Goal: Task Accomplishment & Management: Complete application form

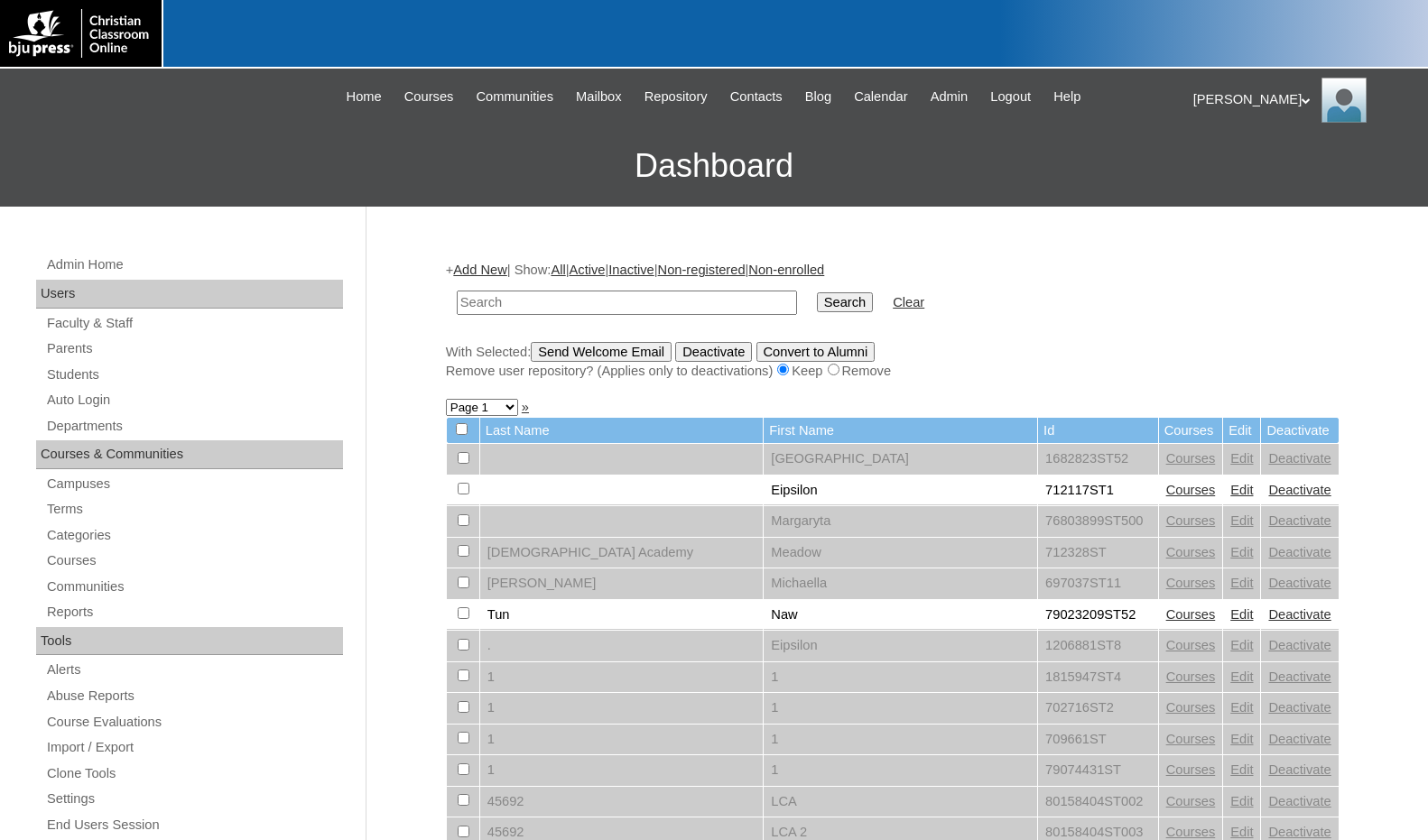
drag, startPoint x: 1360, startPoint y: 305, endPoint x: 1343, endPoint y: 316, distance: 20.2
click at [119, 357] on link "Parents" at bounding box center [194, 348] width 298 height 22
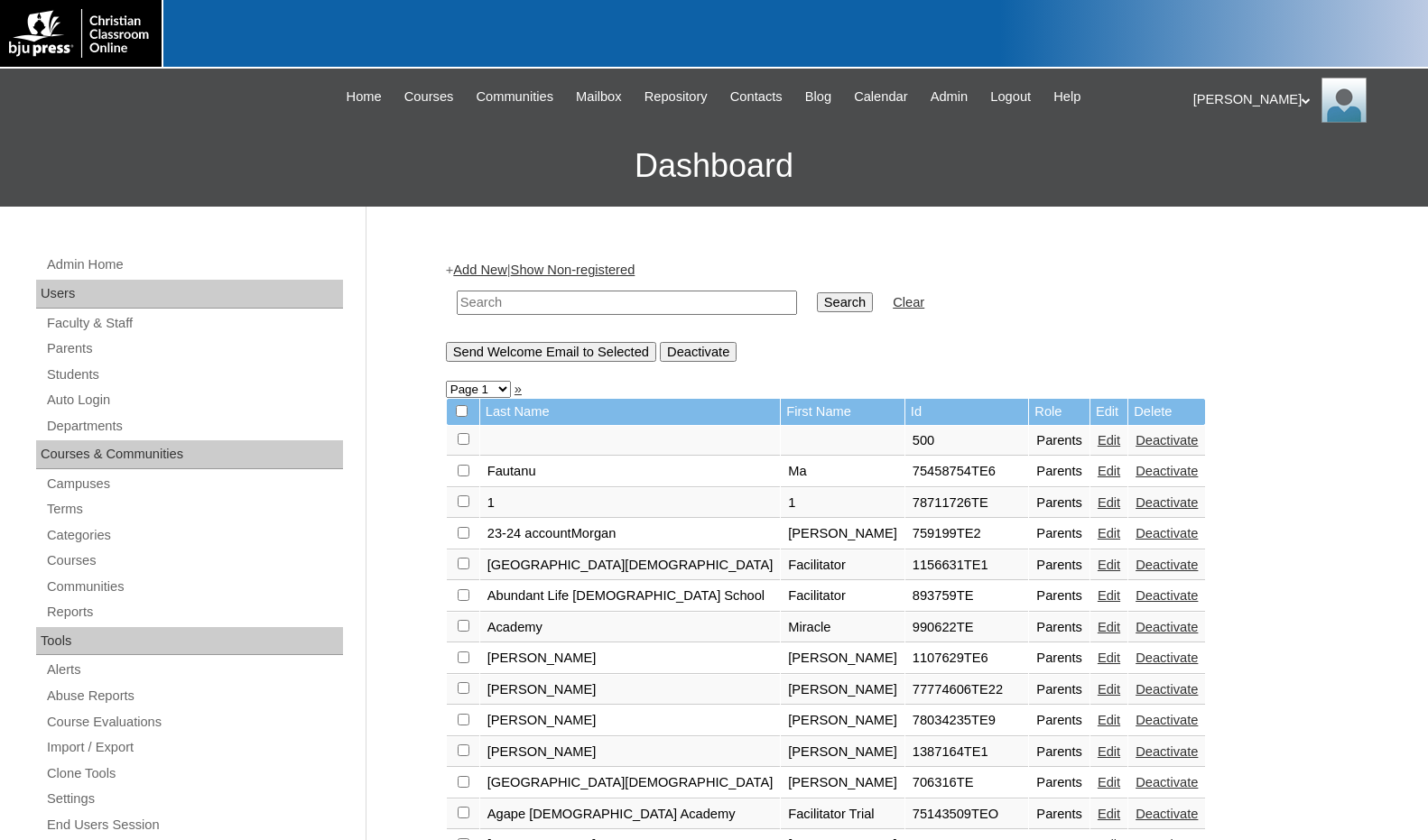
click at [491, 306] on input "text" at bounding box center [627, 302] width 340 height 24
drag, startPoint x: 528, startPoint y: 311, endPoint x: 424, endPoint y: 300, distance: 104.6
type input "75598154"
click at [817, 298] on input "Search" at bounding box center [844, 302] width 56 height 19
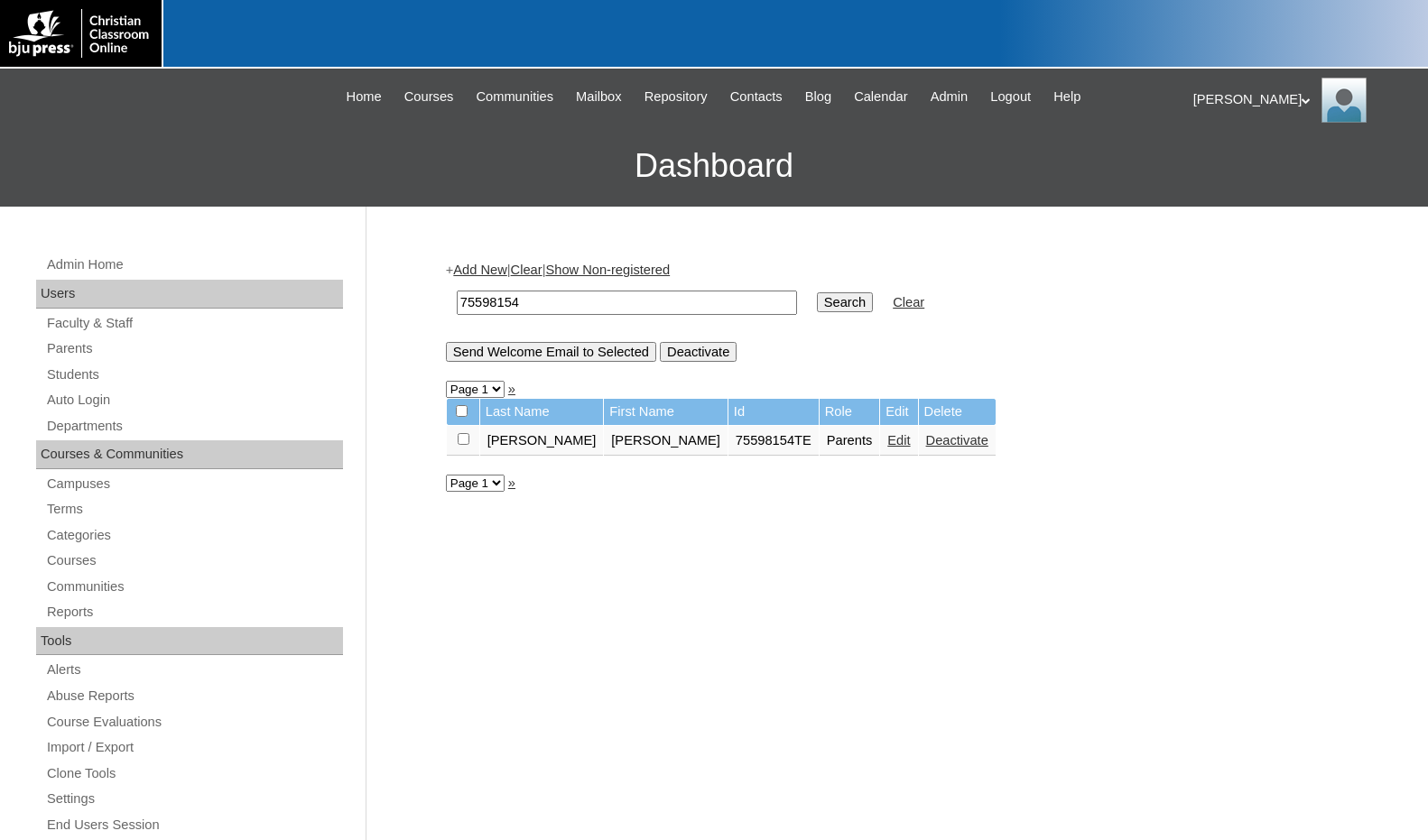
drag, startPoint x: 799, startPoint y: 439, endPoint x: 785, endPoint y: 445, distance: 15.2
click at [888, 439] on link "Edit" at bounding box center [899, 440] width 22 height 15
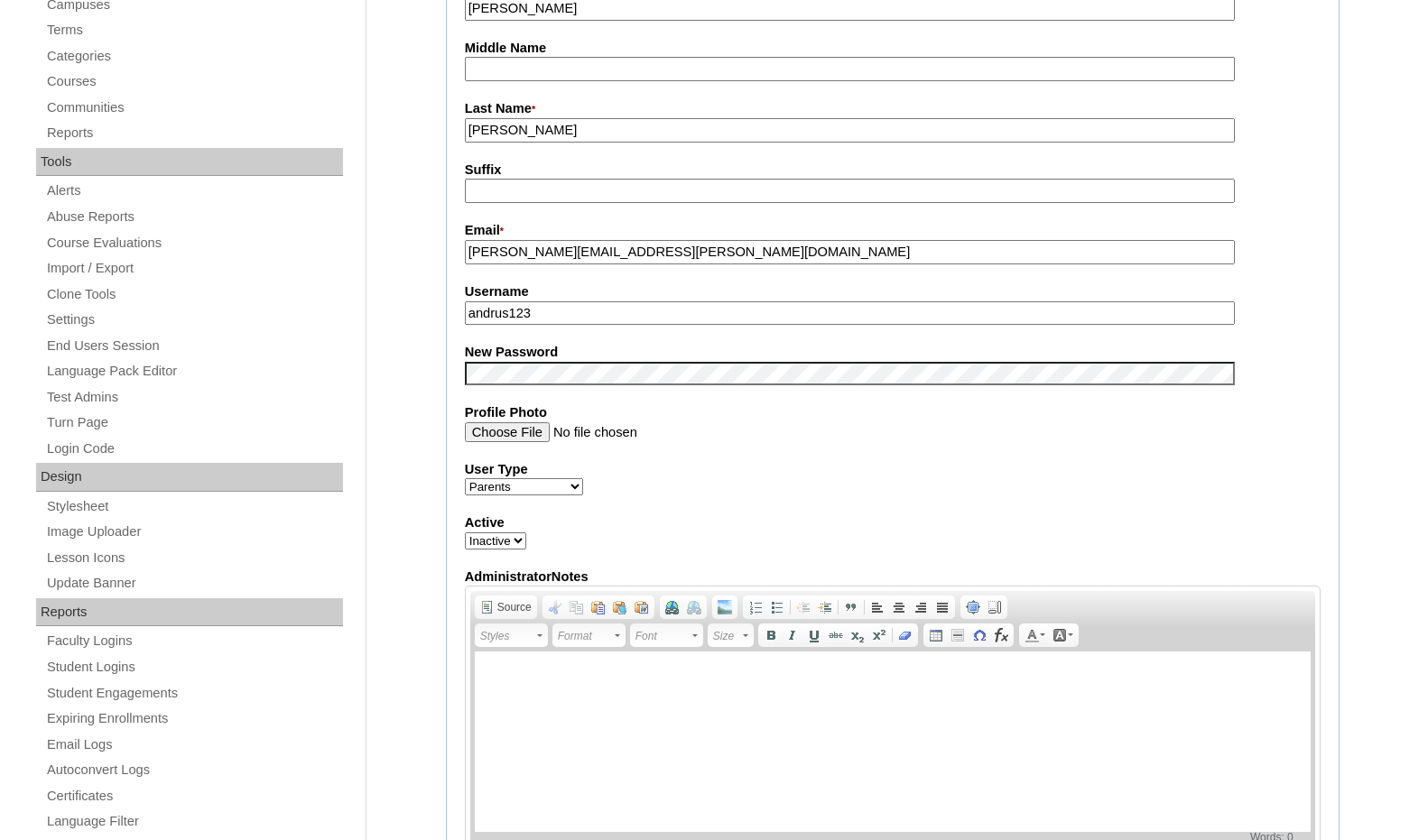
scroll to position [542, 0]
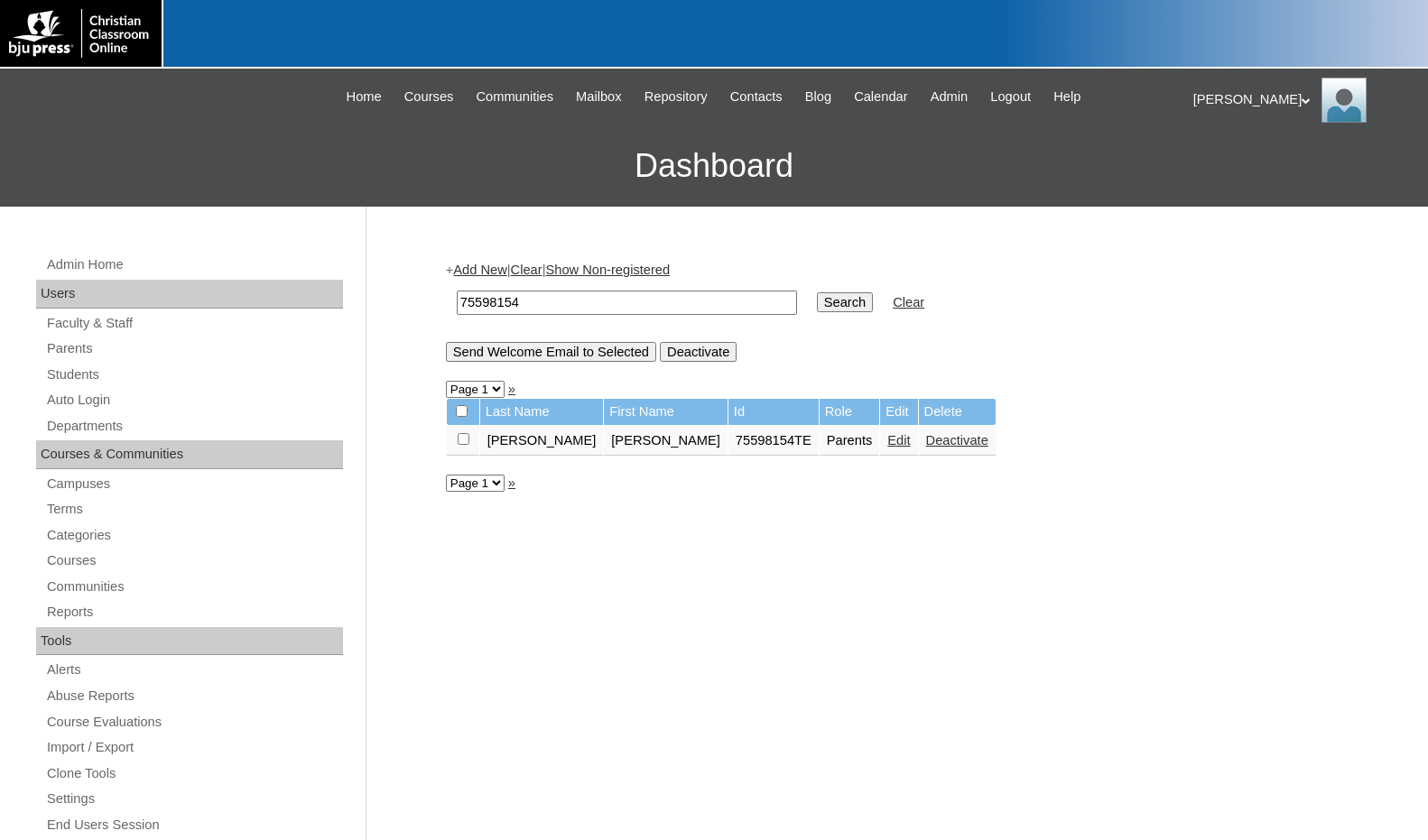
click at [462, 263] on link "Add New" at bounding box center [480, 270] width 54 height 15
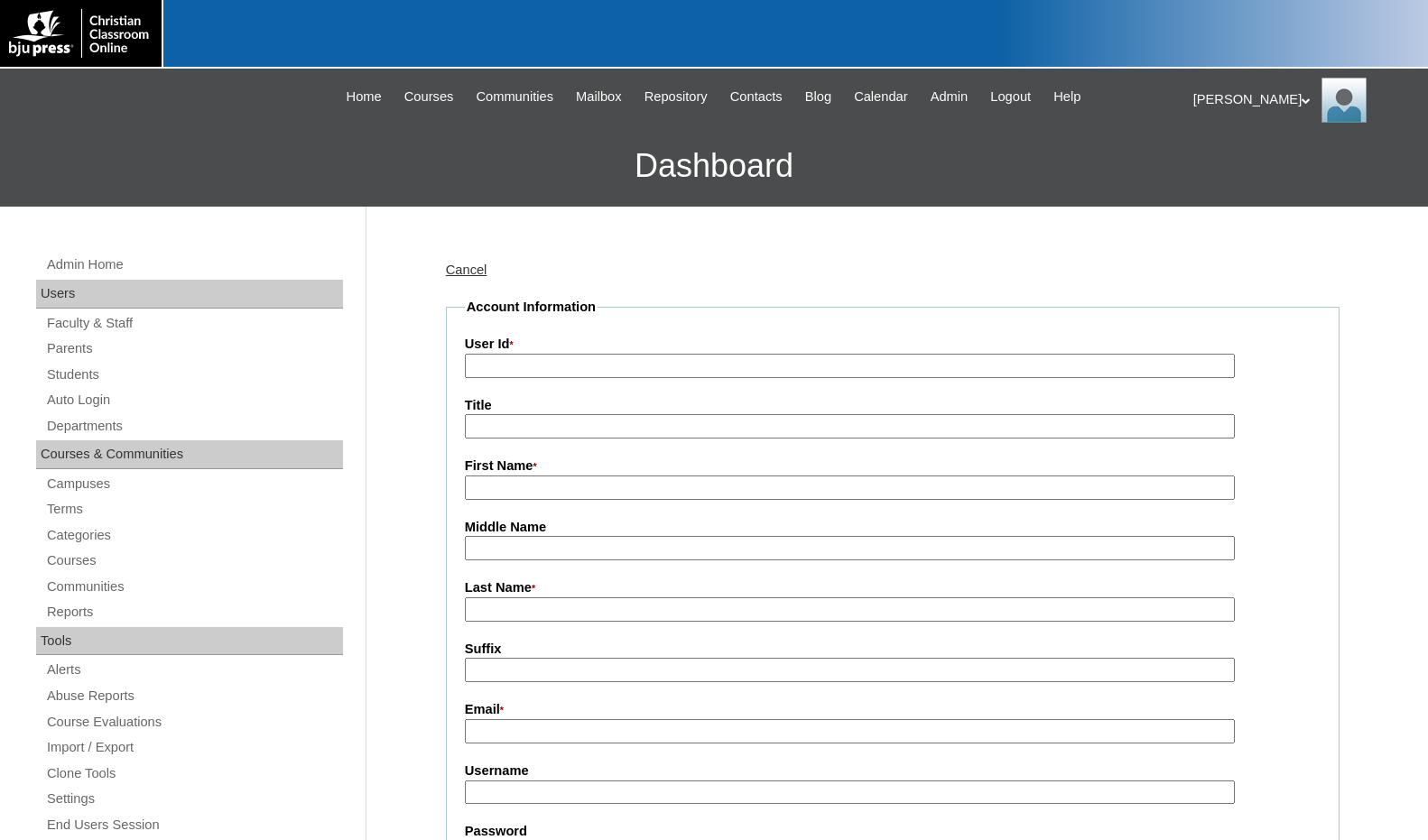
click at [549, 368] on input "User Id *" at bounding box center [850, 365] width 770 height 24
paste input "75598154"
type input "75598154TE1"
type input "[PERSON_NAME]"
type input "Bell"
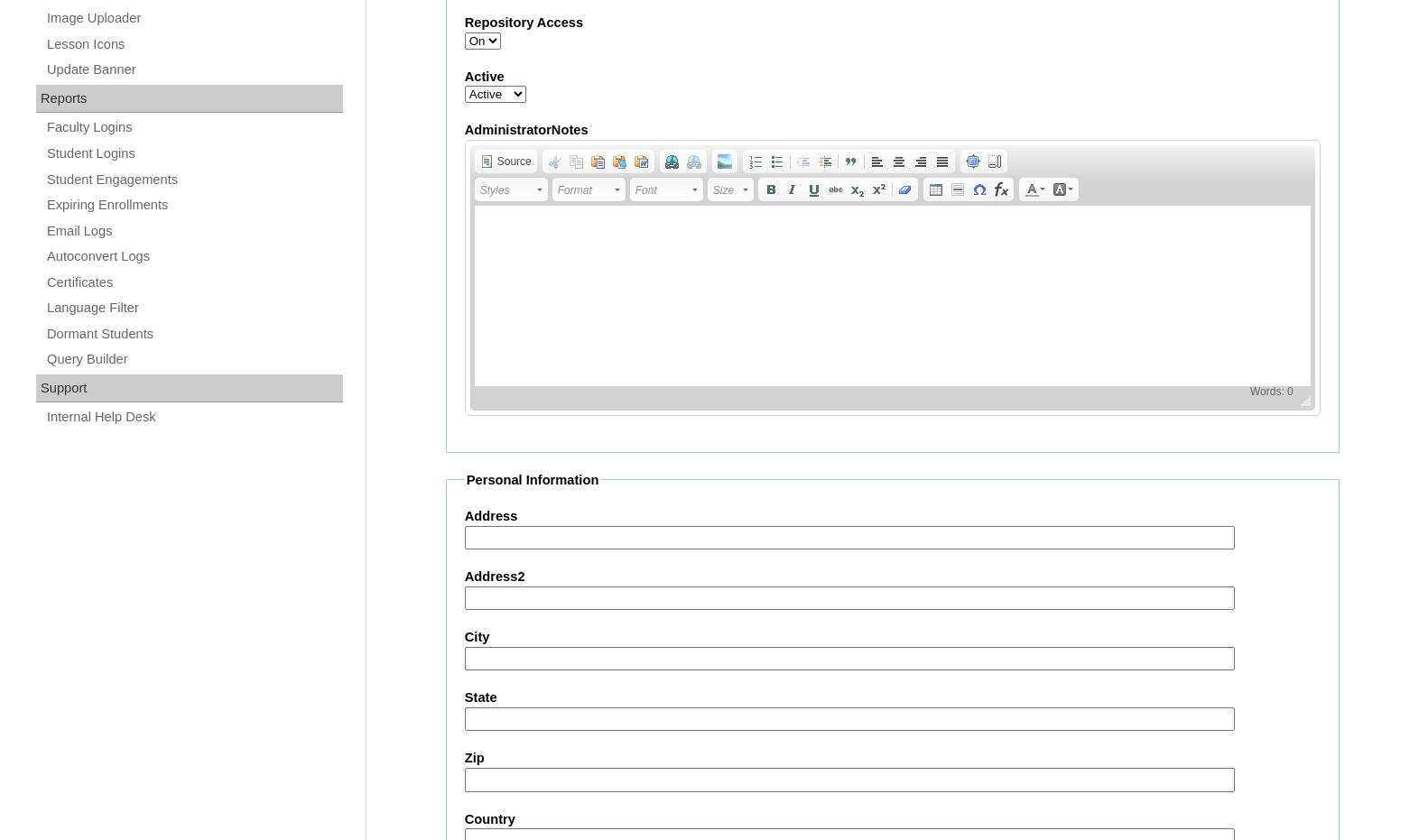
scroll to position [1598, 0]
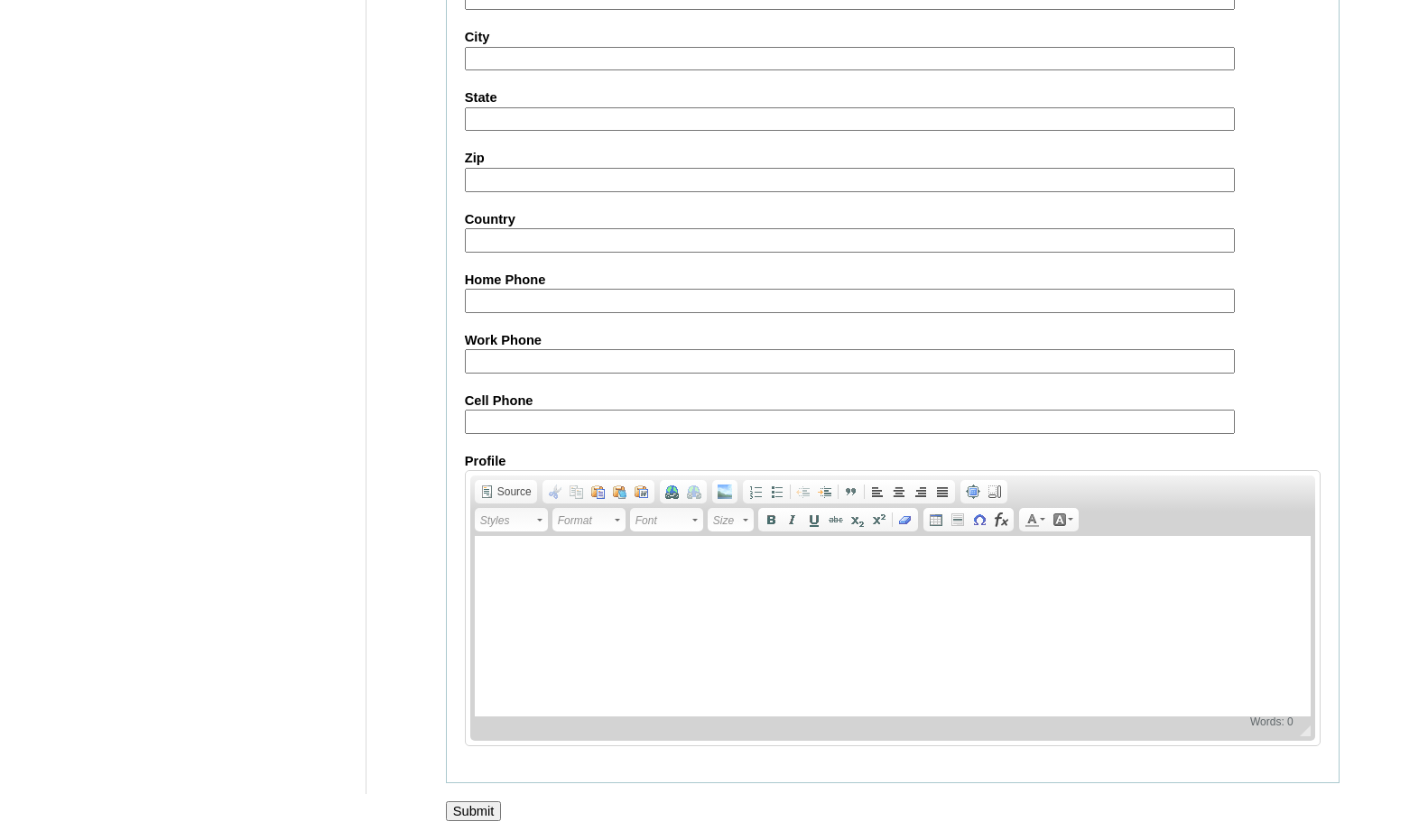
type input "jamie.bell@mvcapolson.org"
click at [472, 805] on input "Submit" at bounding box center [474, 812] width 56 height 19
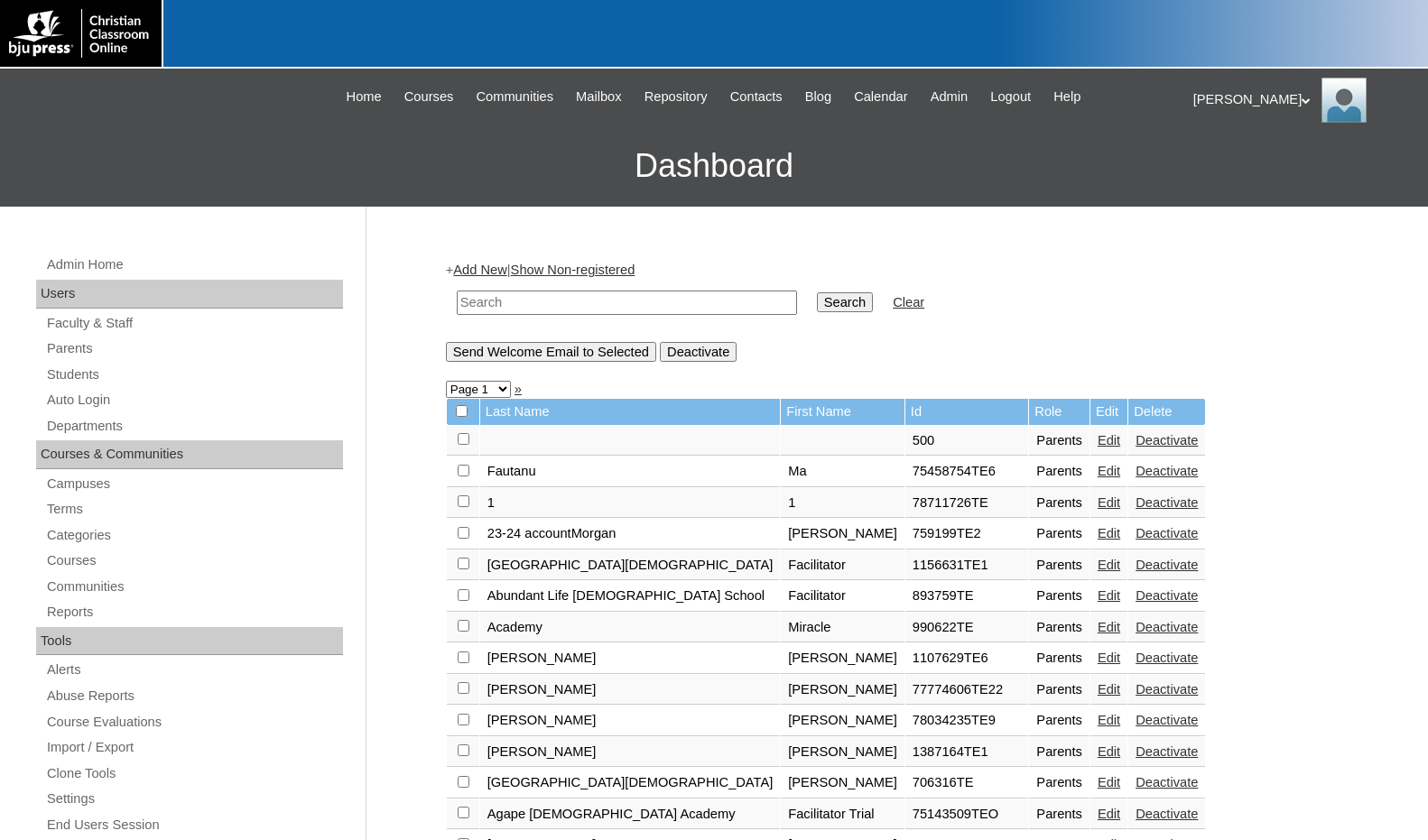
click at [545, 306] on input "text" at bounding box center [627, 302] width 340 height 24
paste input "75598154"
type input "75598154"
click at [817, 292] on input "Search" at bounding box center [844, 302] width 56 height 19
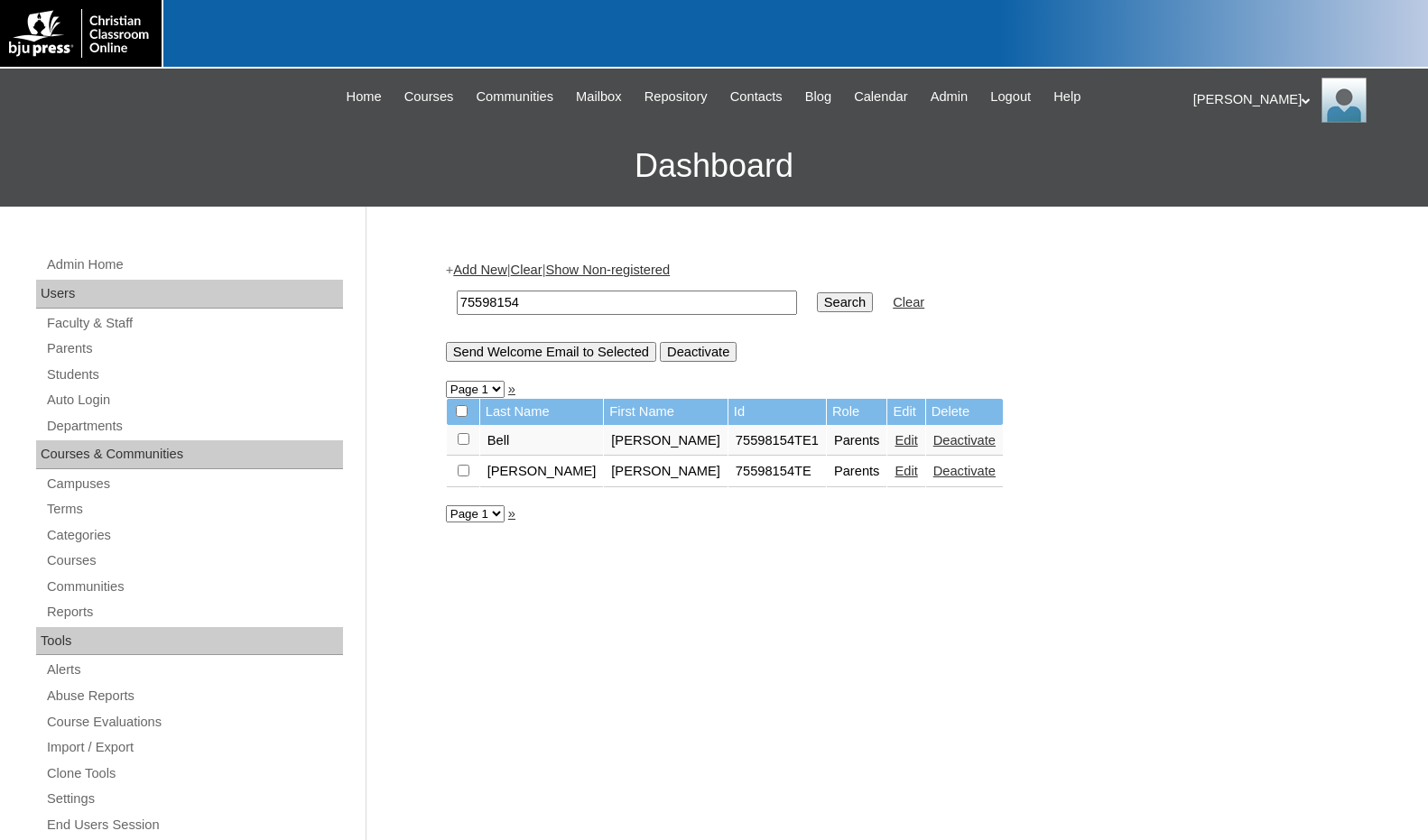
click at [465, 441] on input "checkbox" at bounding box center [464, 439] width 12 height 12
checkbox input "true"
click at [524, 358] on input "Send Welcome Email to Selected" at bounding box center [552, 352] width 211 height 19
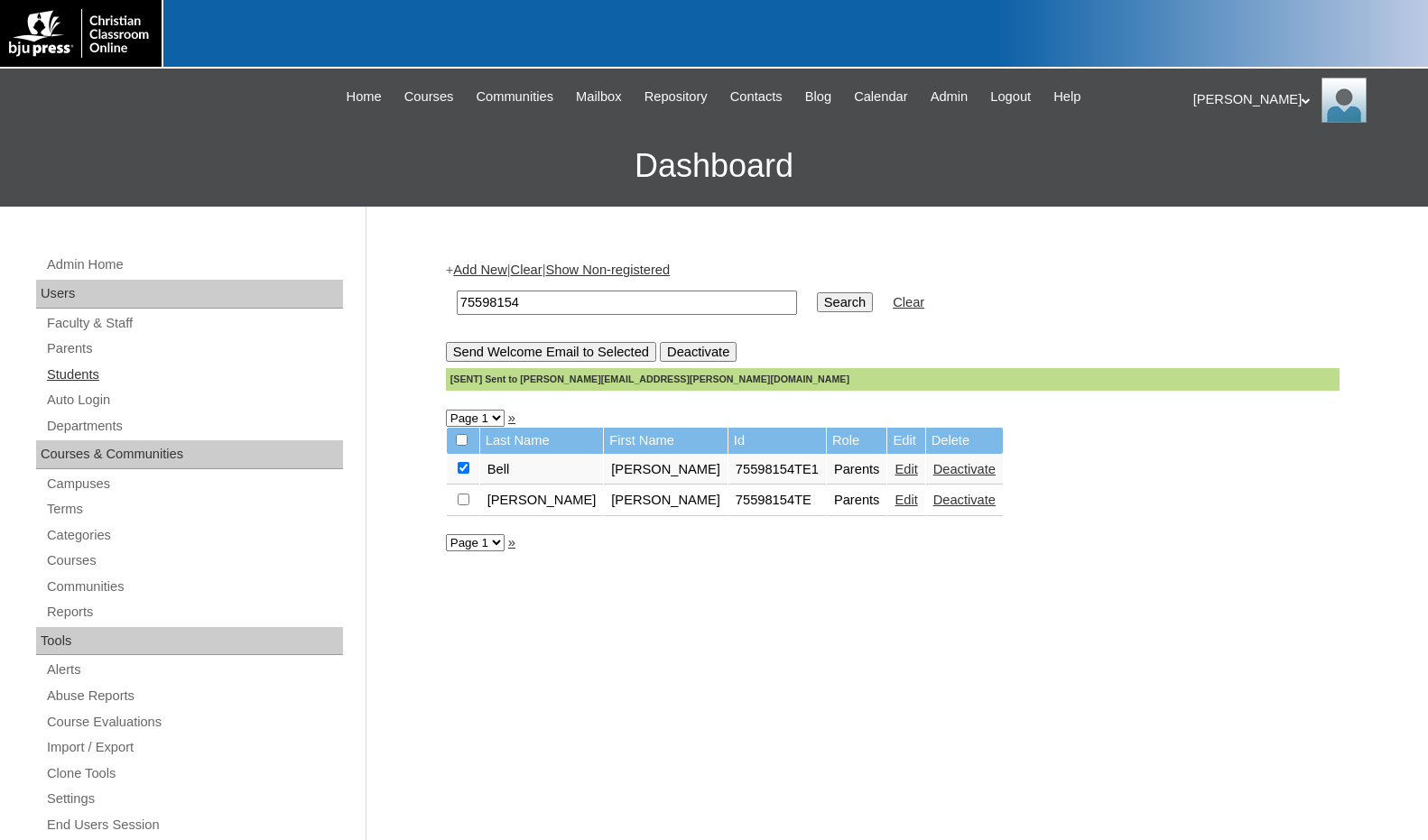
click at [171, 382] on link "Students" at bounding box center [194, 374] width 298 height 22
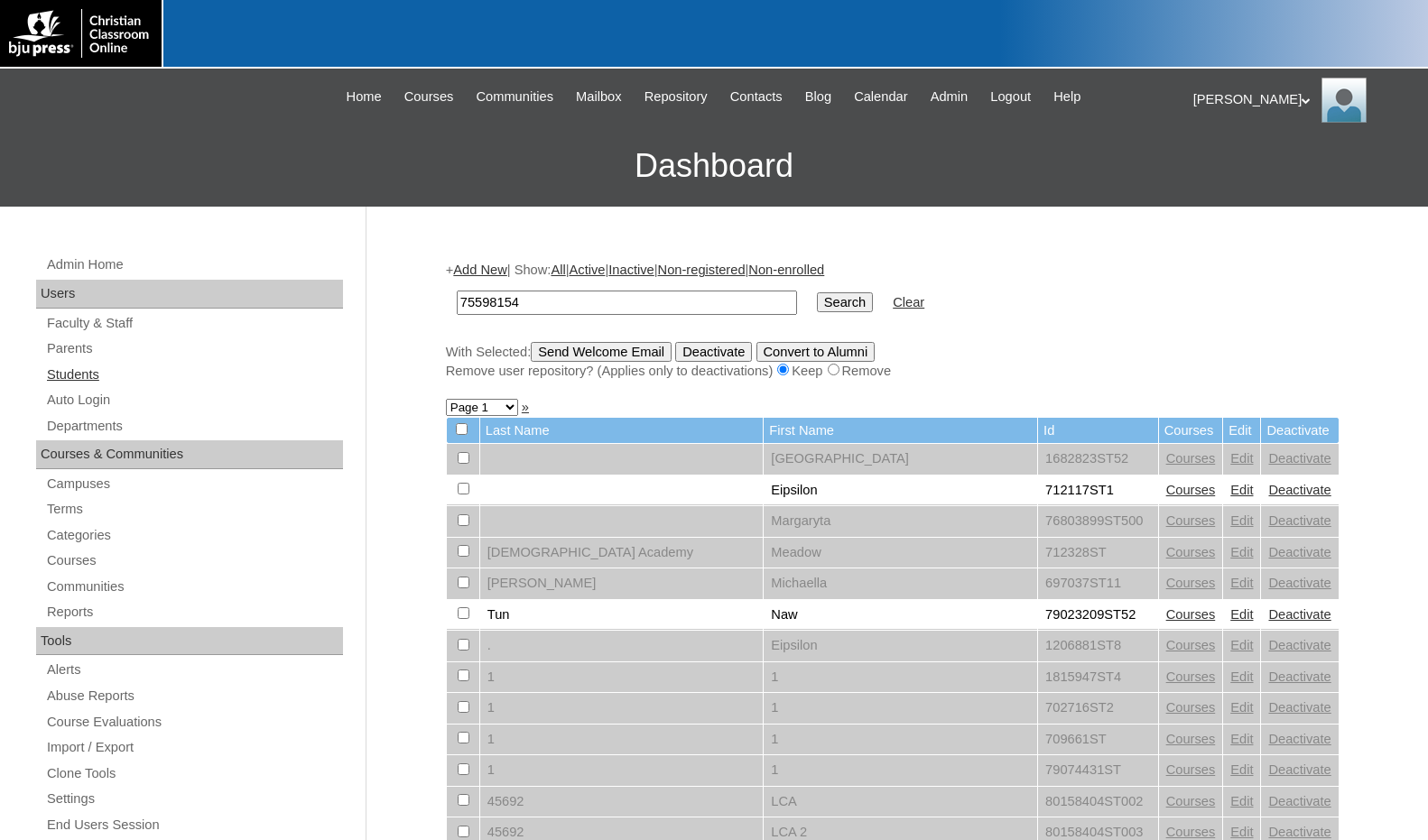
type input "75598154"
click at [817, 292] on input "Search" at bounding box center [844, 302] width 56 height 19
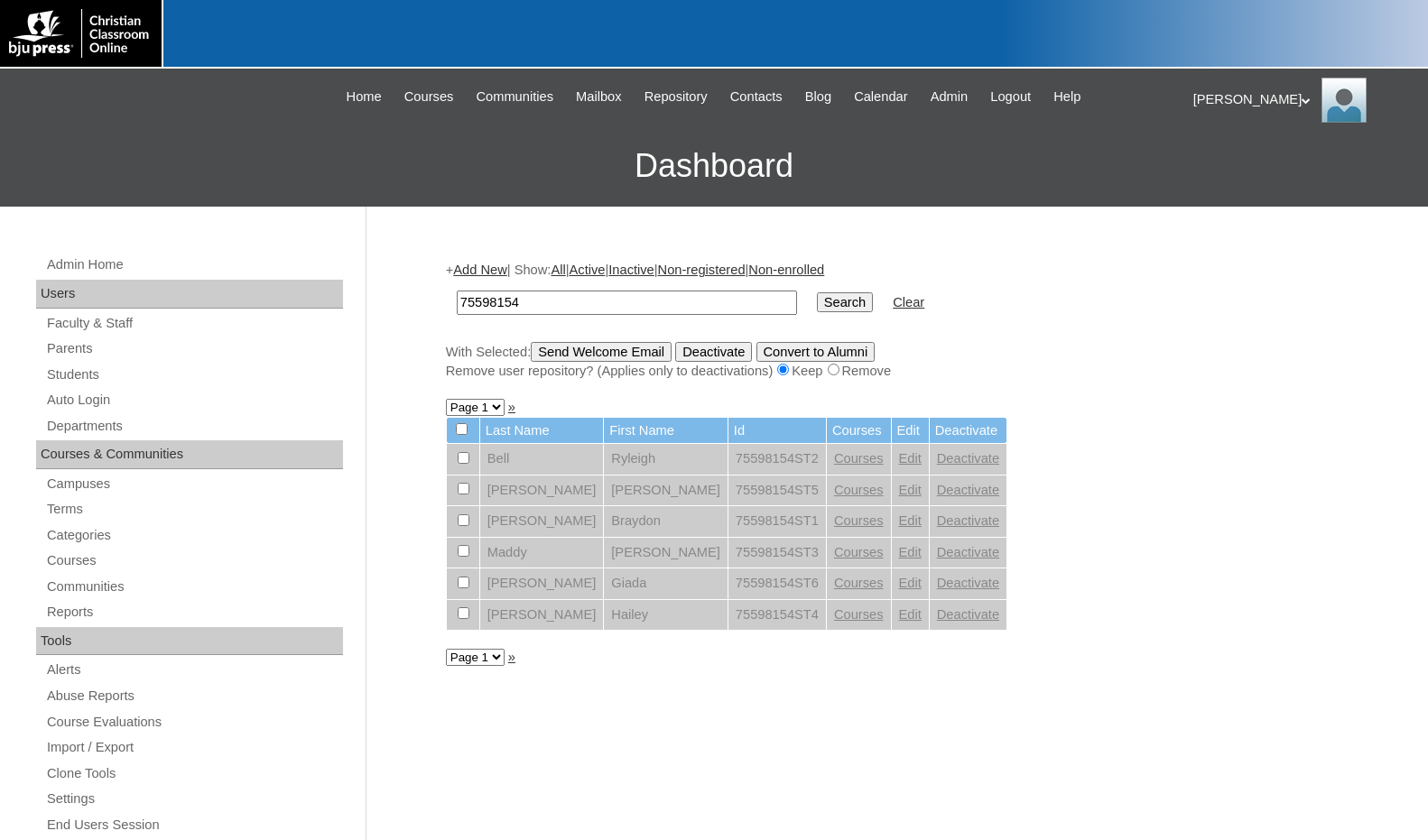
click at [477, 263] on link "Add New" at bounding box center [480, 270] width 54 height 15
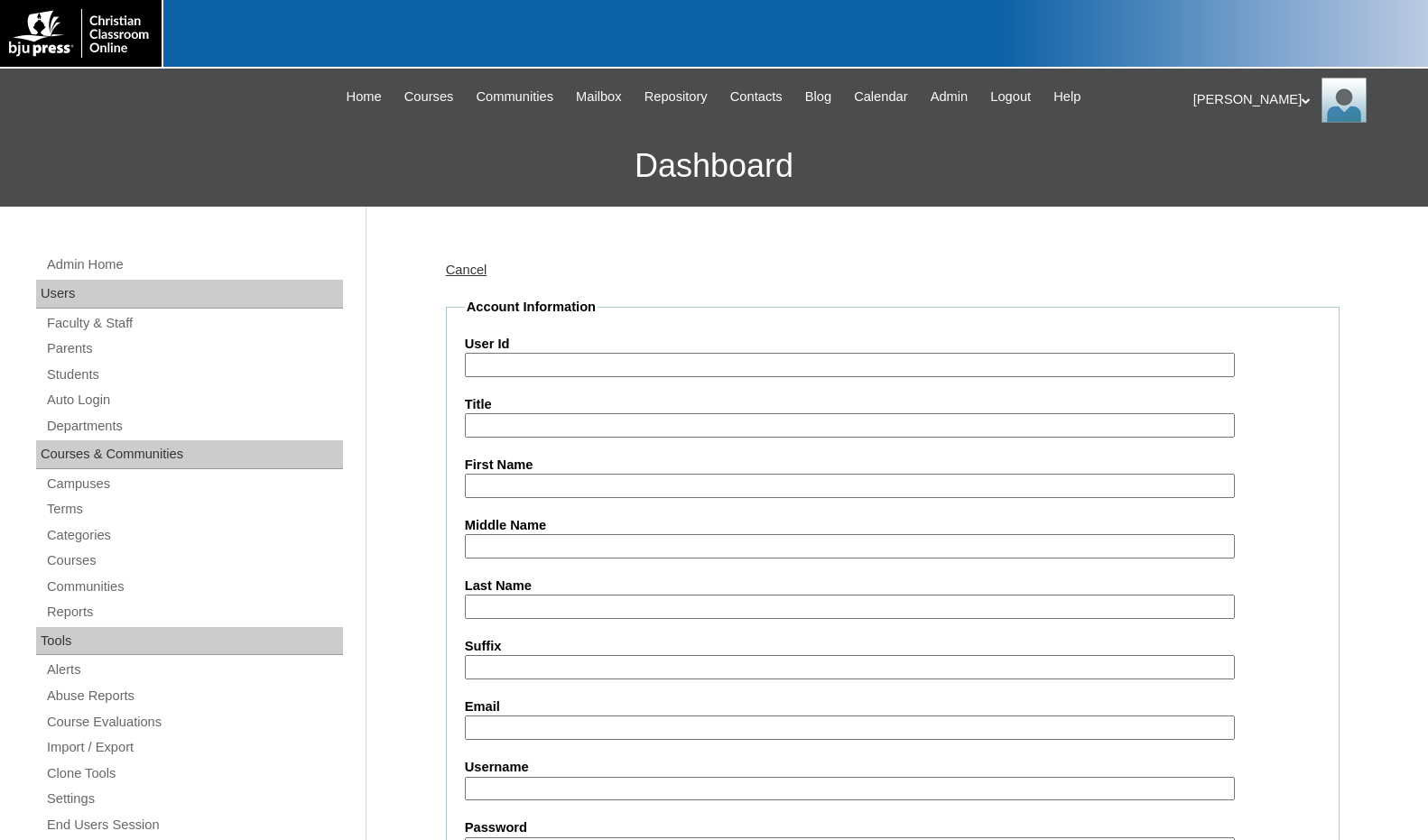
click at [537, 368] on input "User Id" at bounding box center [850, 364] width 770 height 24
paste input "75598154"
type input "75598154ST7"
type input "Kennedy"
type input "Bell"
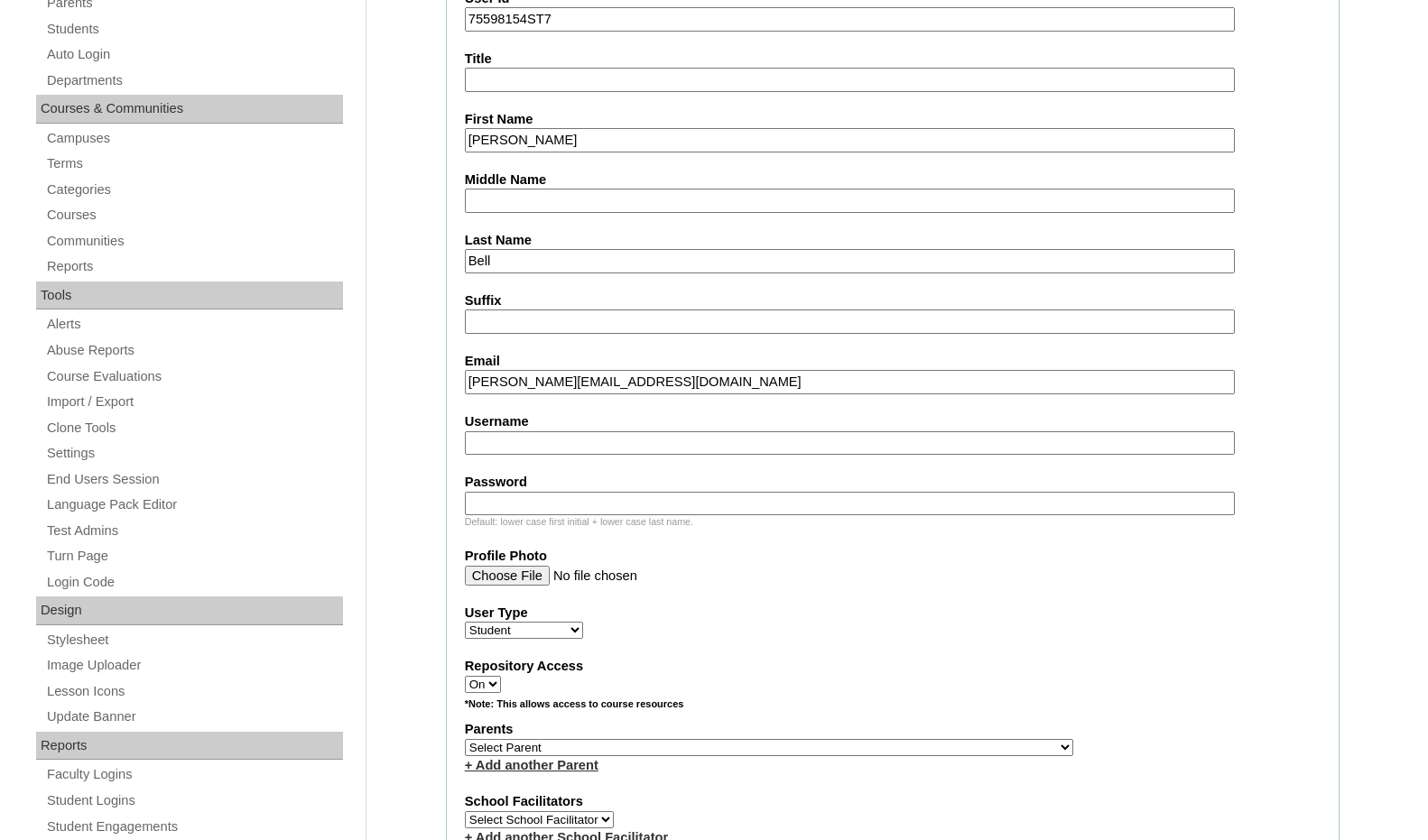
scroll to position [451, 0]
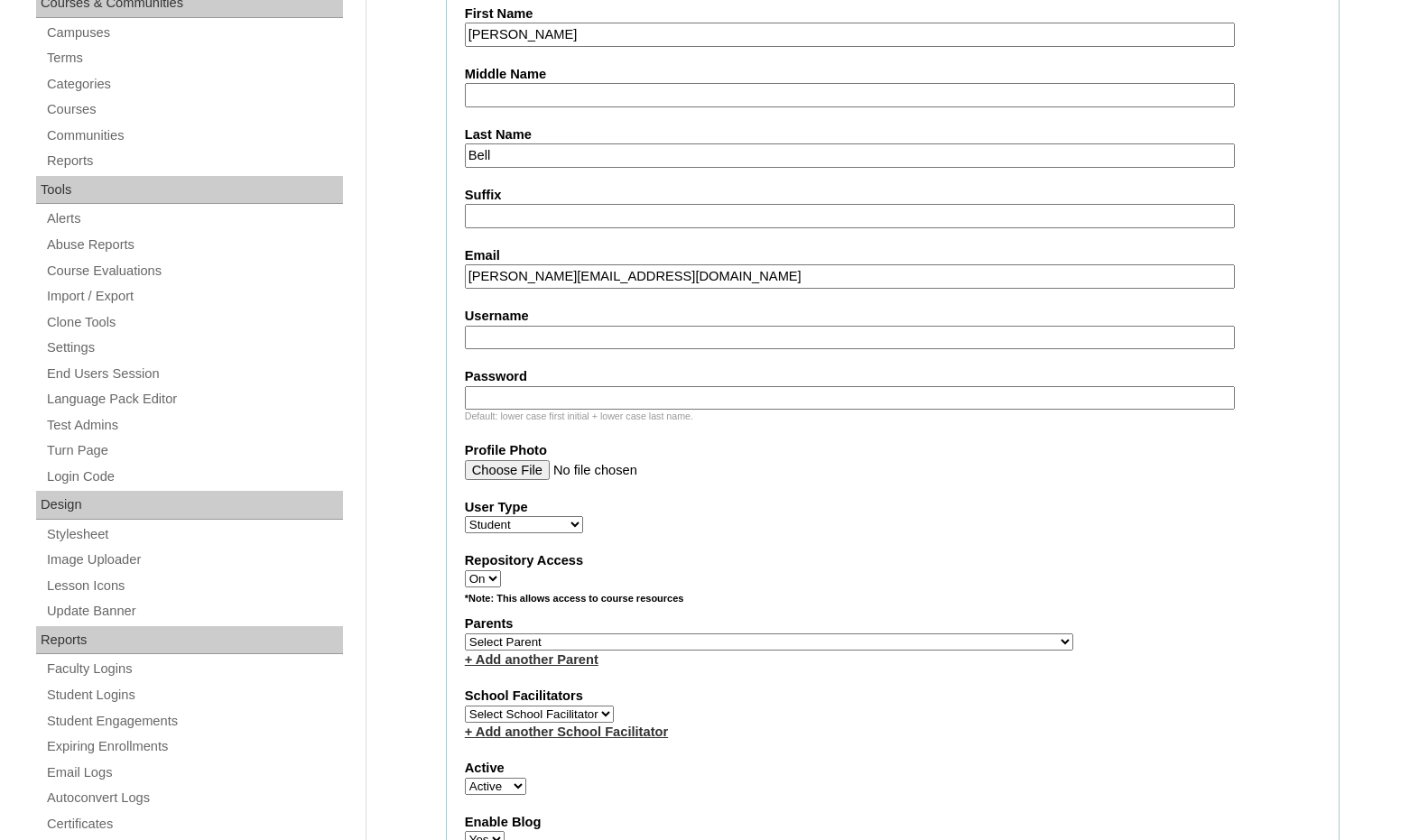
type input "kennedy.bell@mvcapolson.org"
click at [865, 642] on select "Select Parent , [GEOGRAPHIC_DATA], Ma 1, 1 23-24 accountMorgan, [PERSON_NAME] 6…" at bounding box center [769, 642] width 608 height 18
select select "37313"
click at [904, 639] on div "Parents Select Parent , [GEOGRAPHIC_DATA], Ma 1, 1 23-24 accountMorgan, [PERSON…" at bounding box center [893, 642] width 856 height 55
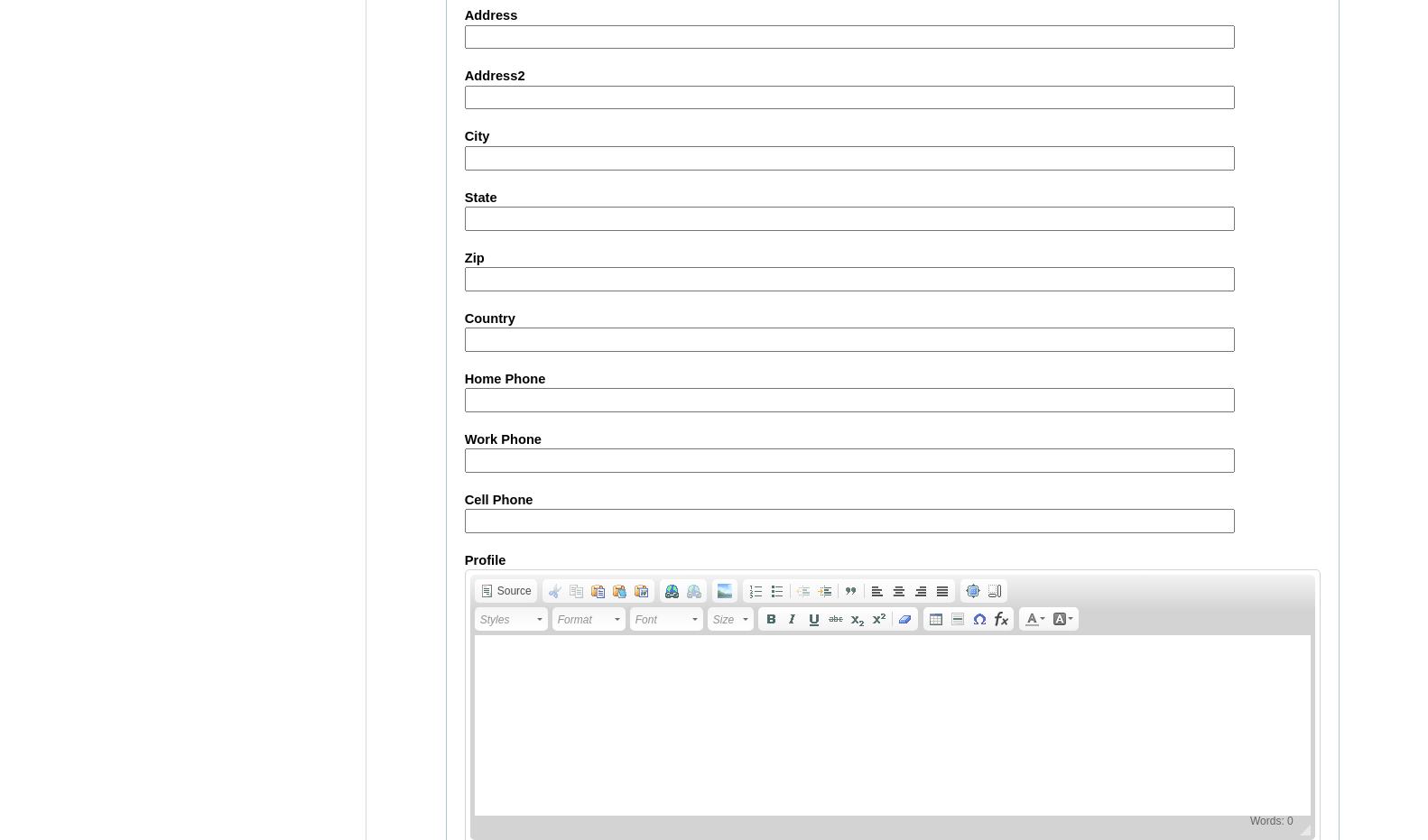
scroll to position [1906, 0]
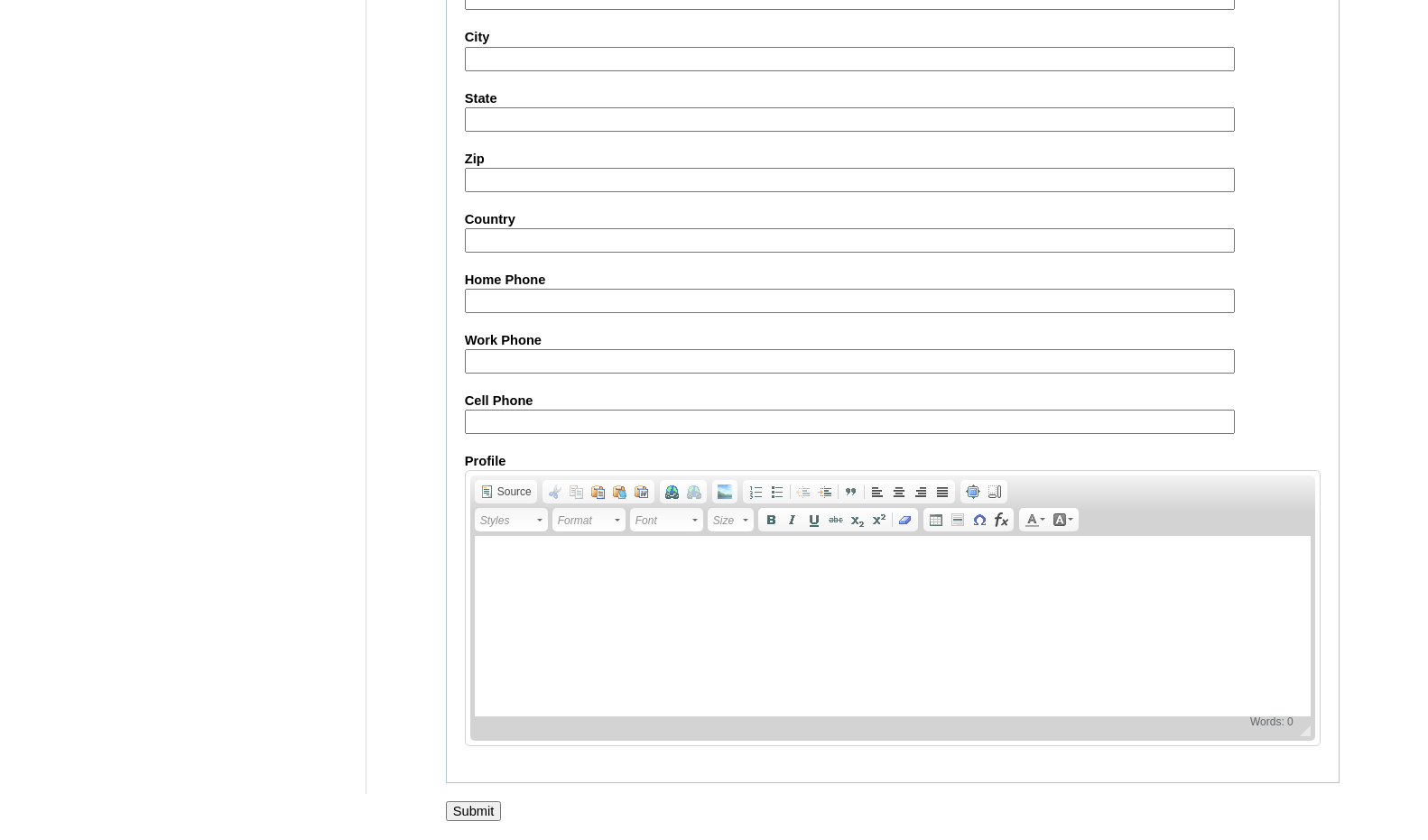
click at [478, 805] on input "Submit" at bounding box center [474, 812] width 56 height 19
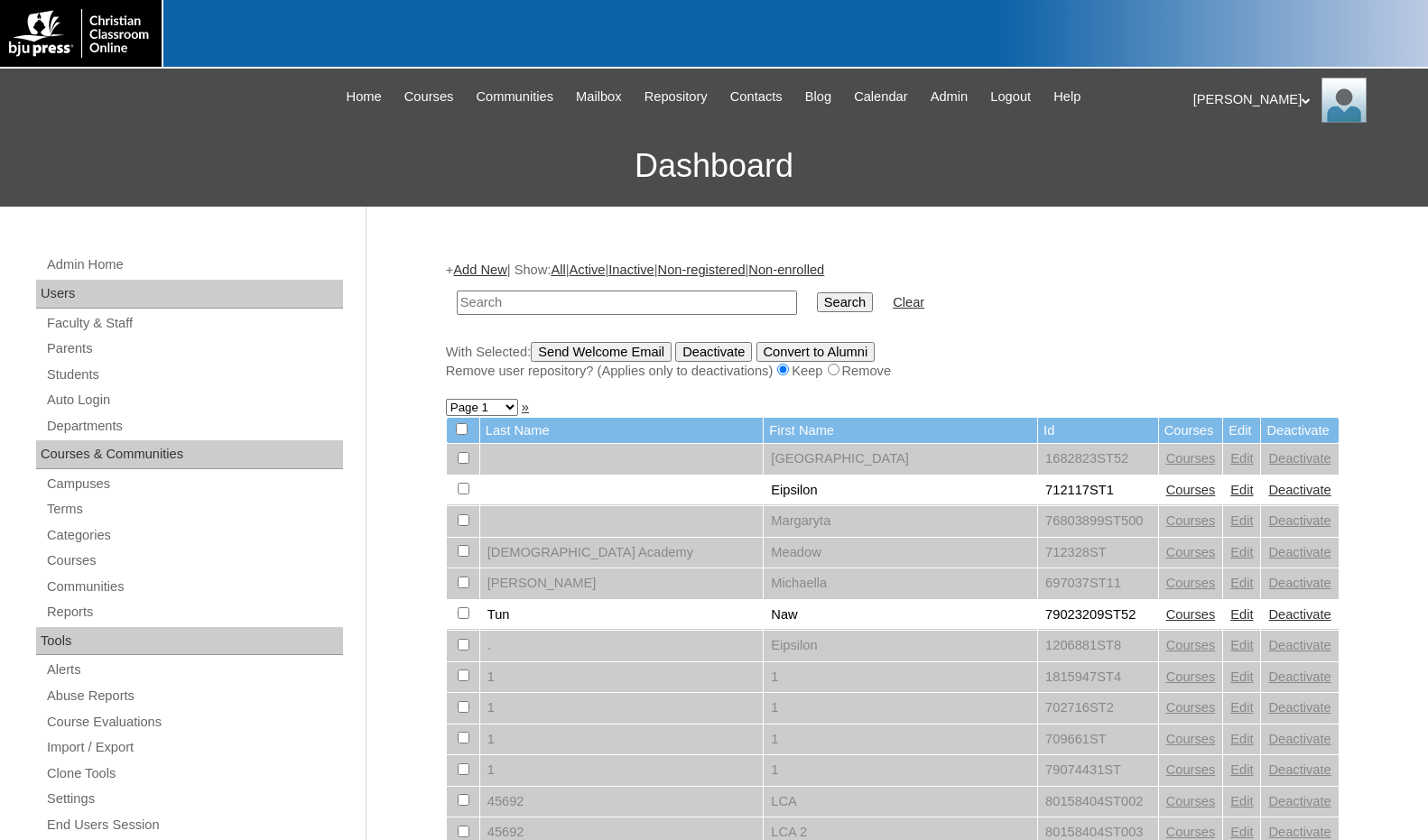
click at [649, 301] on input "text" at bounding box center [627, 302] width 340 height 24
paste input "75598154"
type input "75598154"
click at [817, 292] on input "Search" at bounding box center [844, 302] width 56 height 19
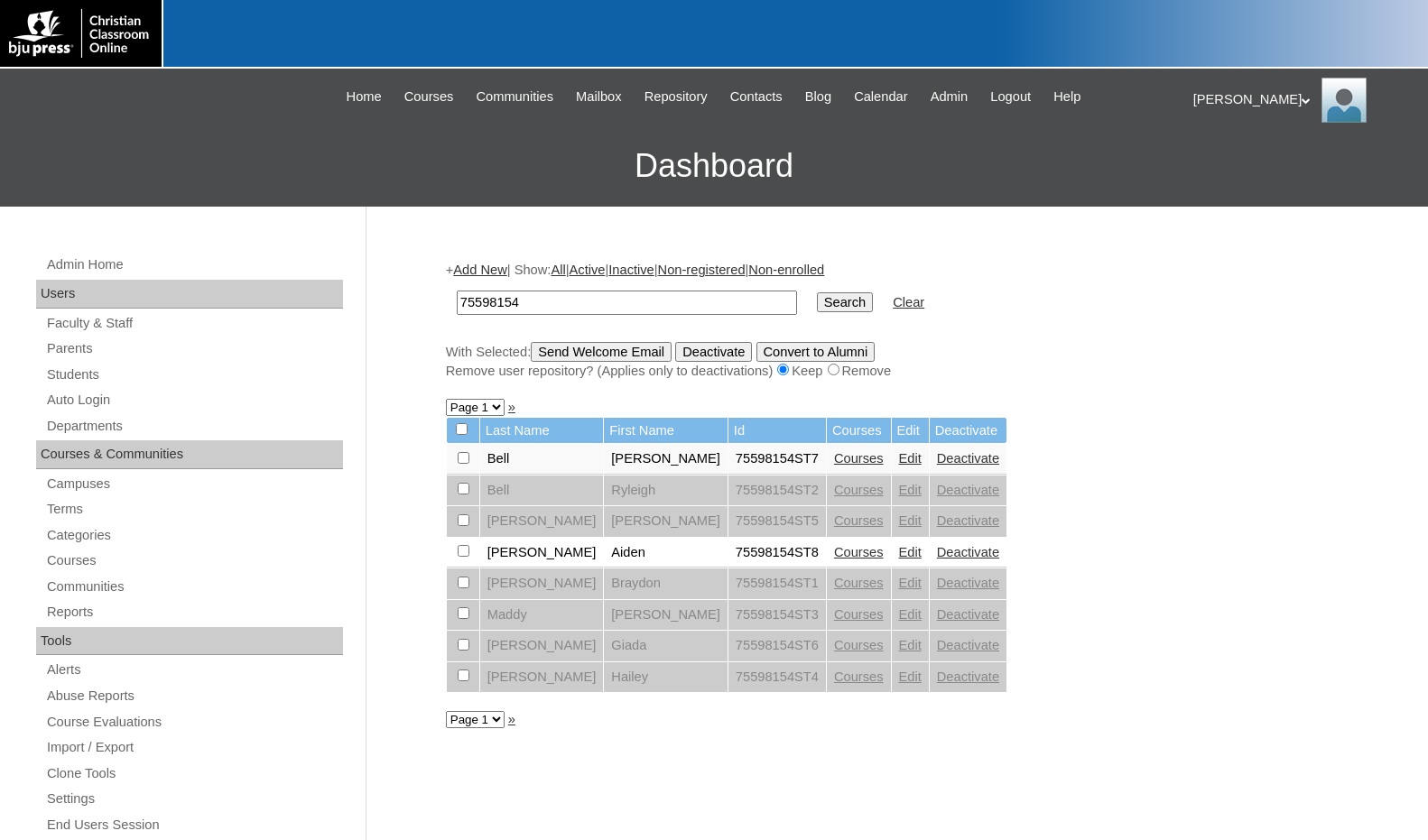
click at [834, 553] on link "Courses" at bounding box center [859, 552] width 50 height 15
click at [491, 274] on link "Add New" at bounding box center [480, 270] width 54 height 15
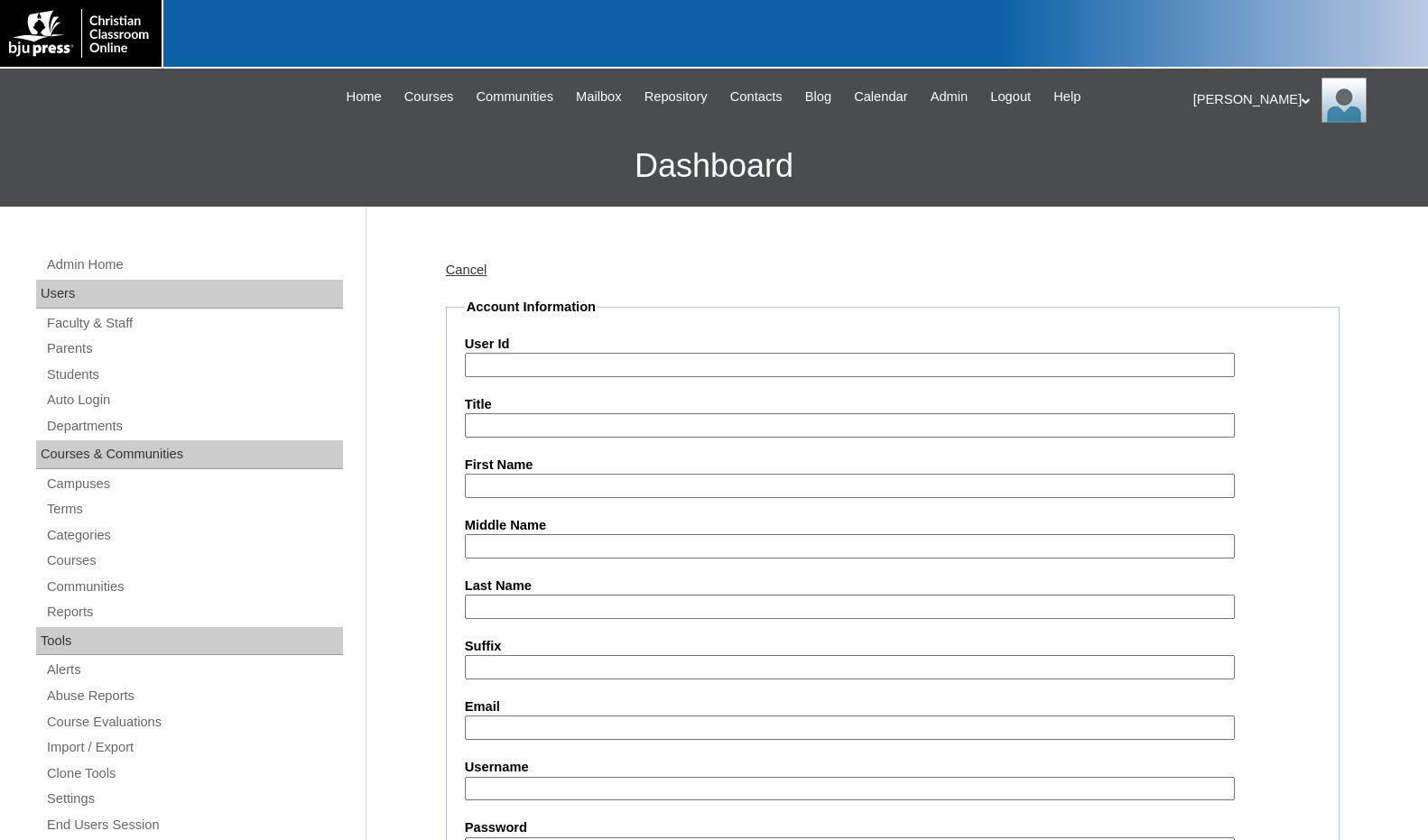
click at [499, 366] on input "User Id" at bounding box center [850, 364] width 770 height 24
paste input "75598154"
type input "75598154ST9"
type input "Maverick"
type input "Bell"
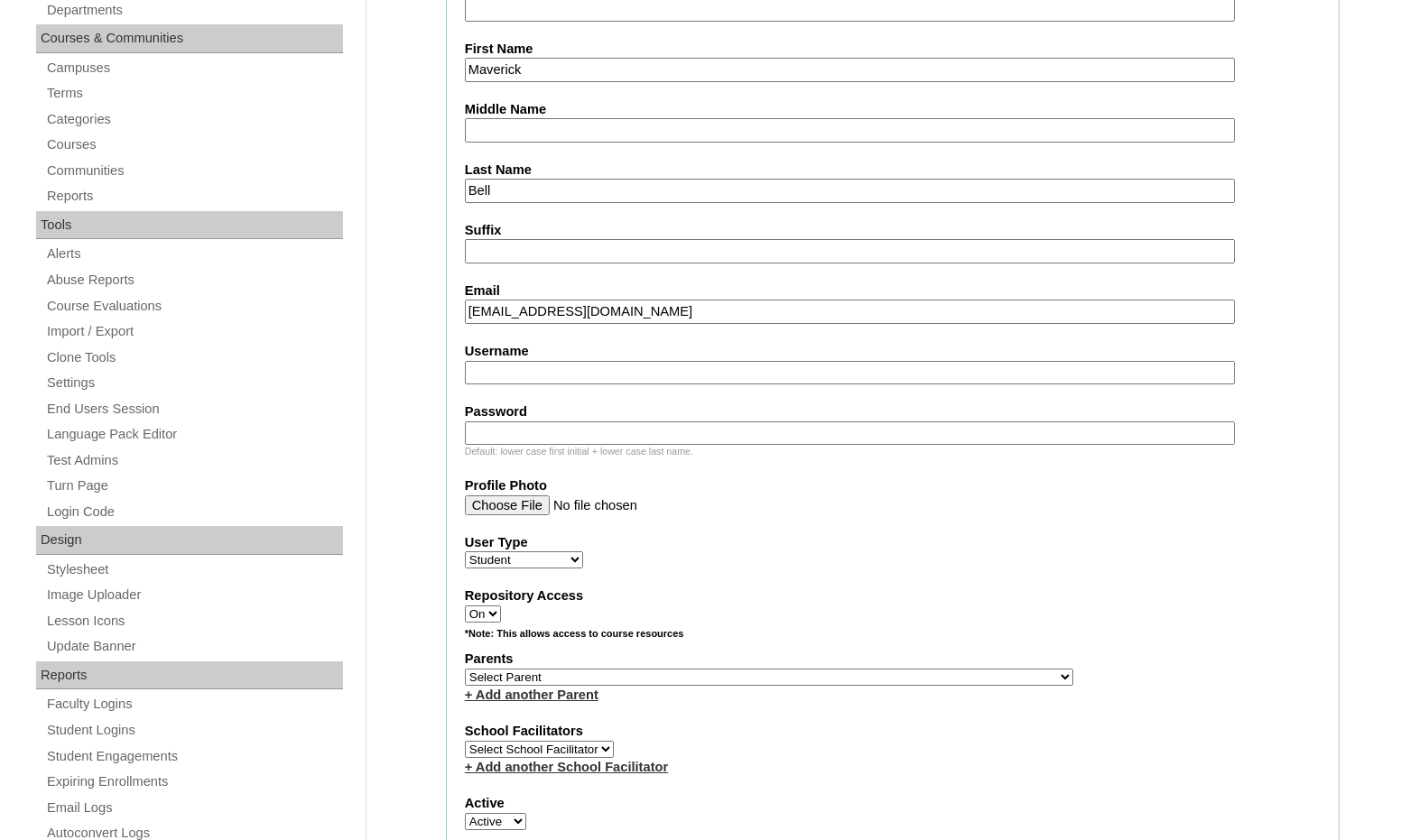
scroll to position [451, 0]
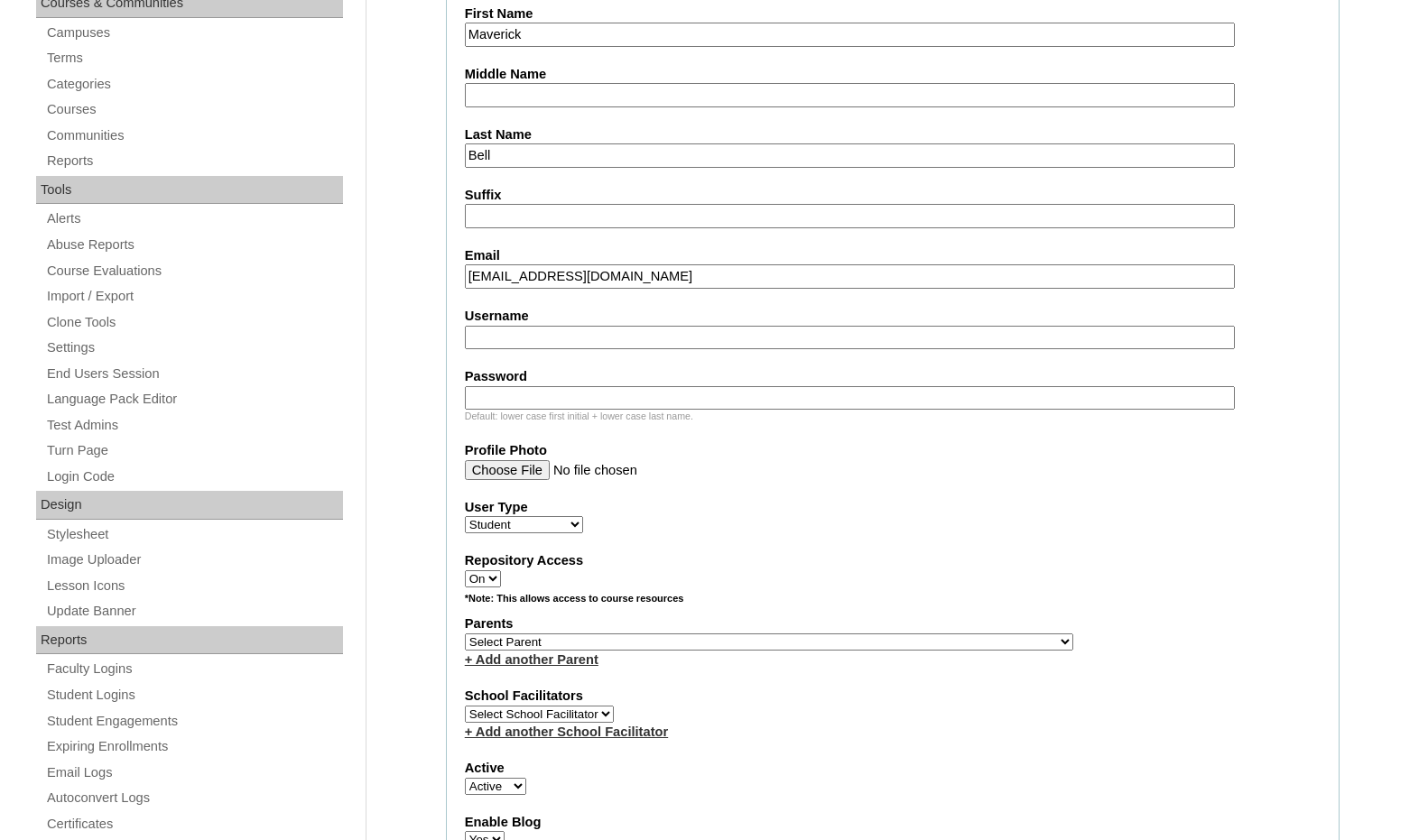
type input "maverick.bell@mvcapolson.org"
click at [850, 643] on select "Select Parent , Fautanu, Ma 1, 1 23-24 accountMorgan, Jason 6th Street Mennonit…" at bounding box center [769, 642] width 608 height 18
select select "37313"
click at [875, 643] on div "Parents Select Parent , Fautanu, Ma 1, 1 23-24 accountMorgan, Jason 6th Street …" at bounding box center [893, 642] width 856 height 55
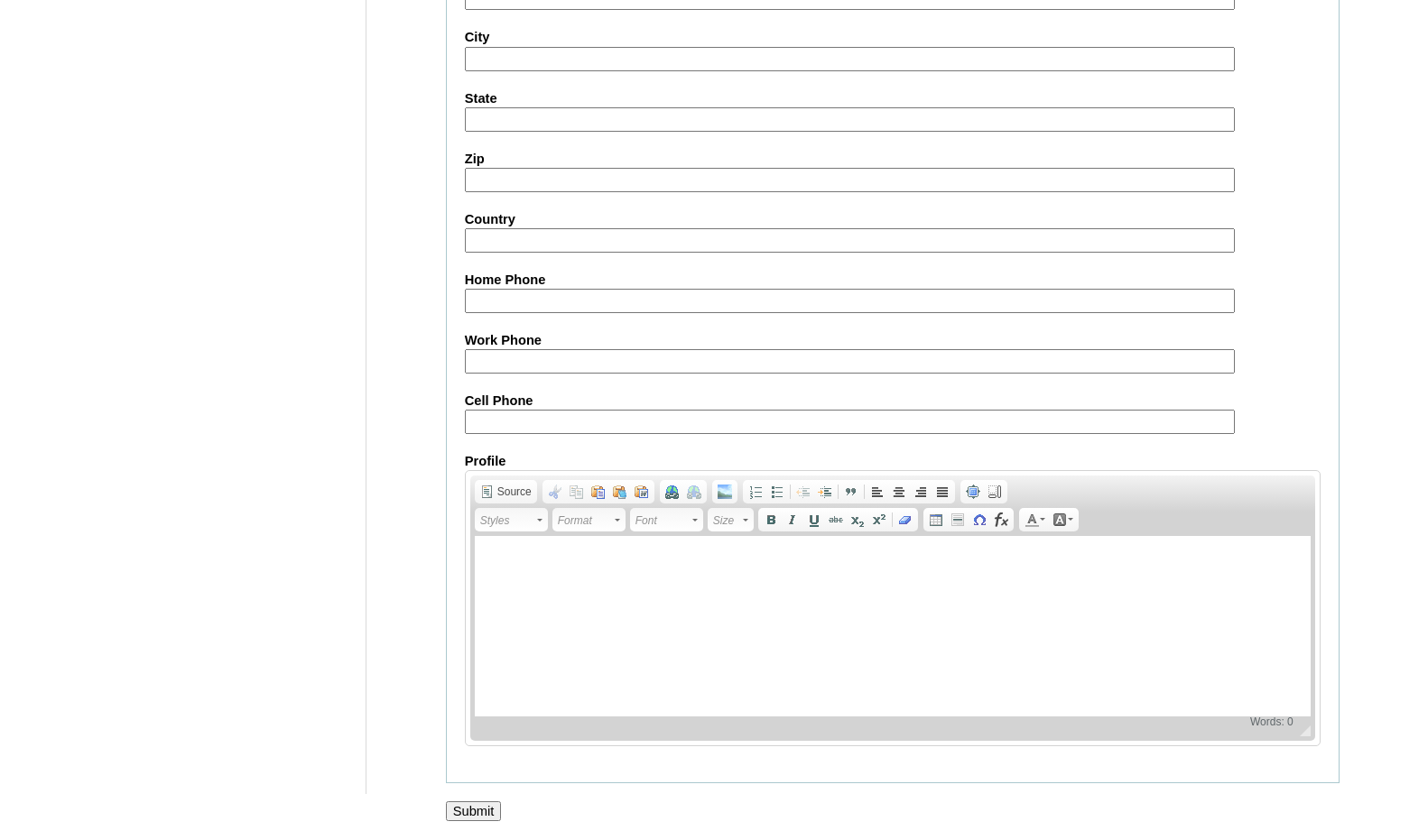
scroll to position [1906, 0]
click at [458, 811] on input "Submit" at bounding box center [474, 812] width 56 height 19
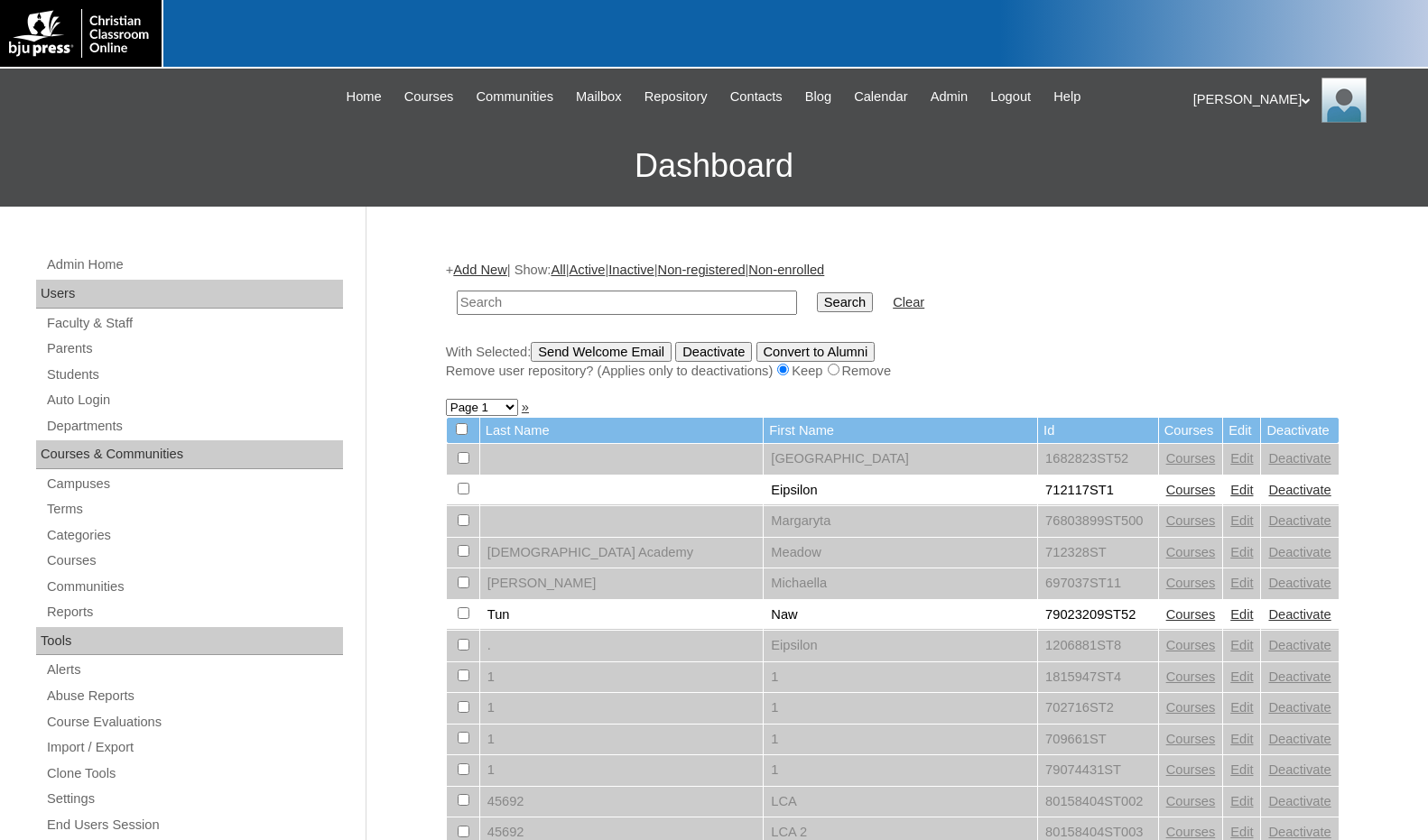
click at [477, 302] on input "text" at bounding box center [627, 302] width 340 height 24
paste input "75598154"
type input "75598154"
click at [817, 292] on input "Search" at bounding box center [844, 302] width 56 height 19
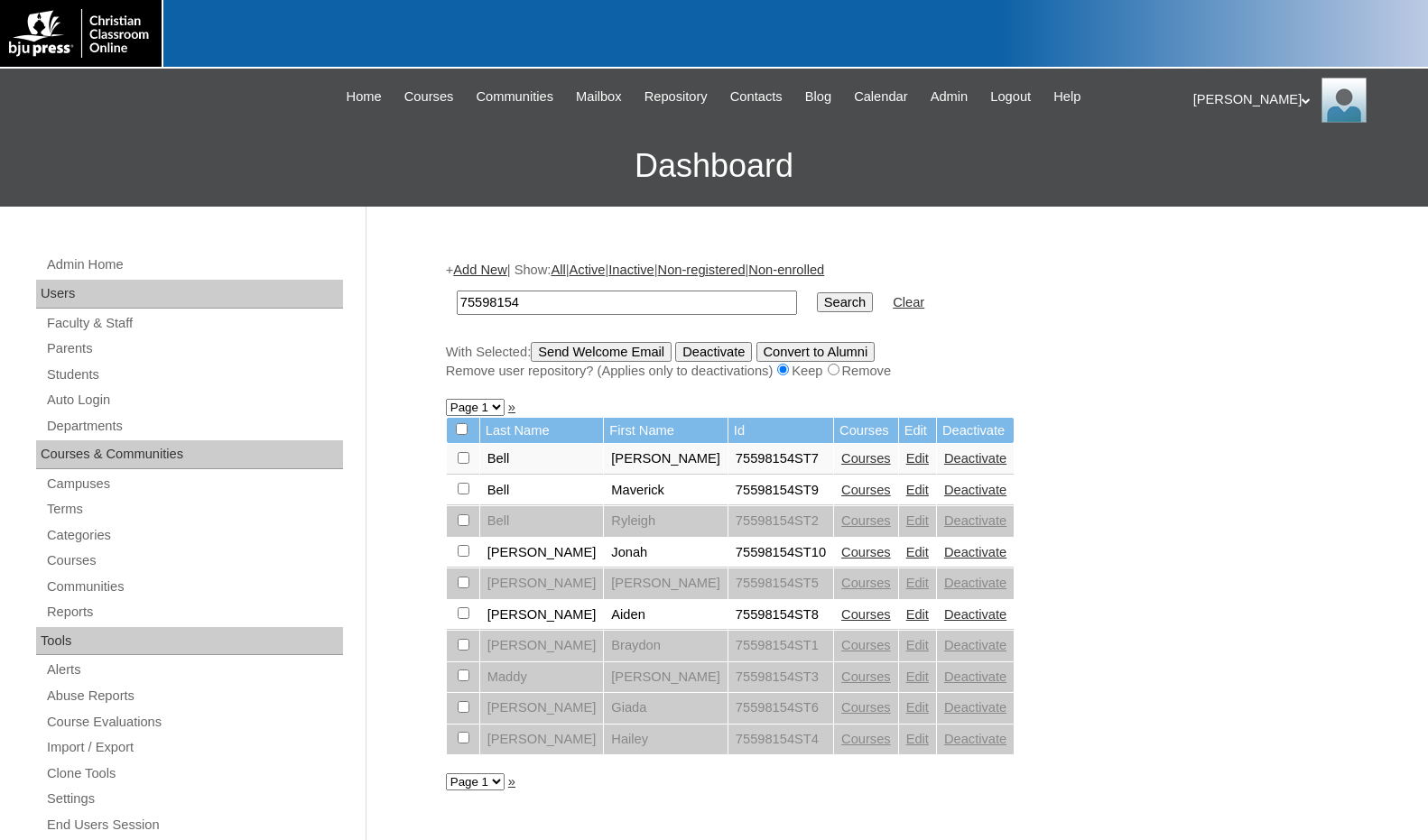
click at [841, 548] on link "Courses" at bounding box center [866, 552] width 50 height 15
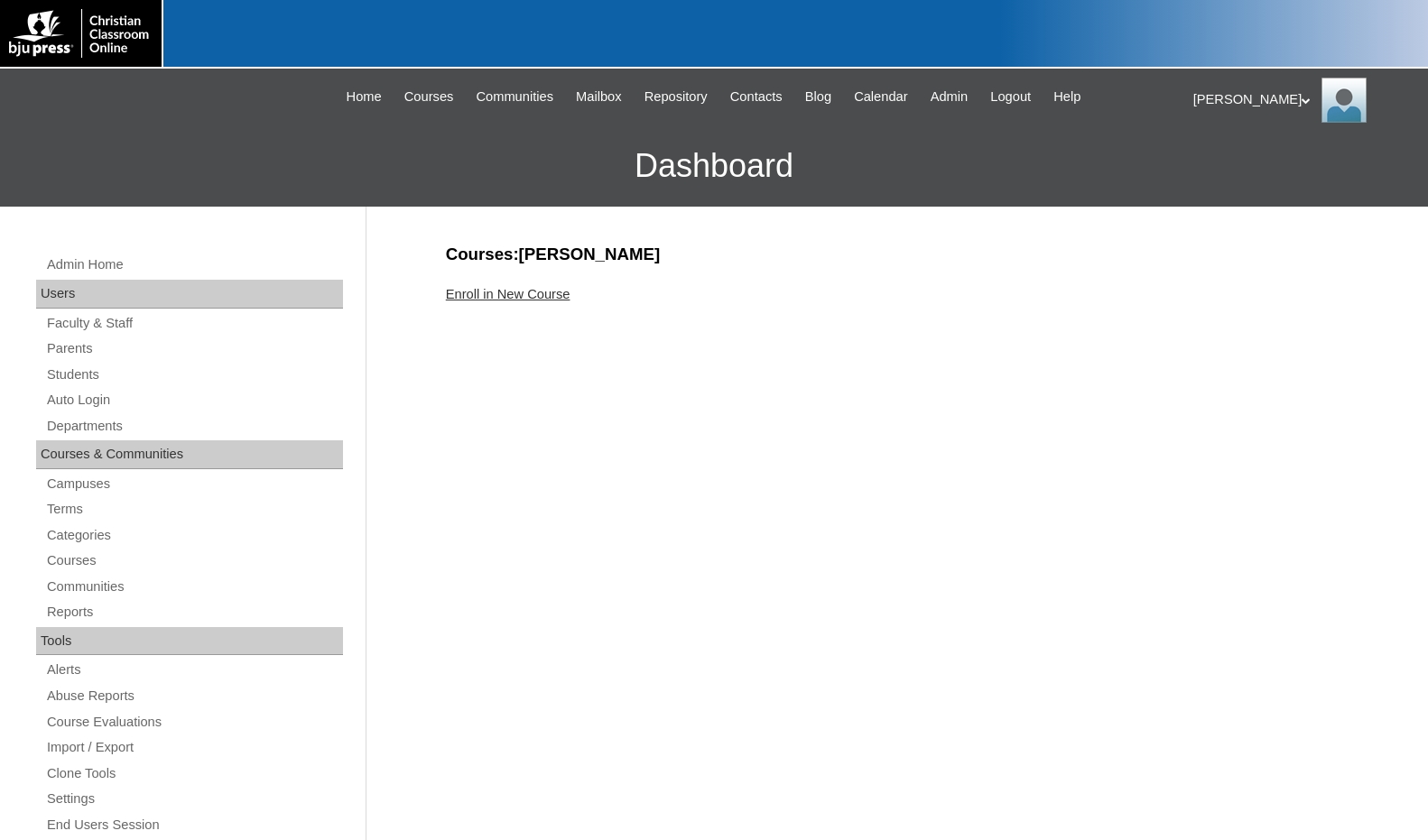
click at [509, 301] on link "Enroll in New Course" at bounding box center [509, 294] width 125 height 15
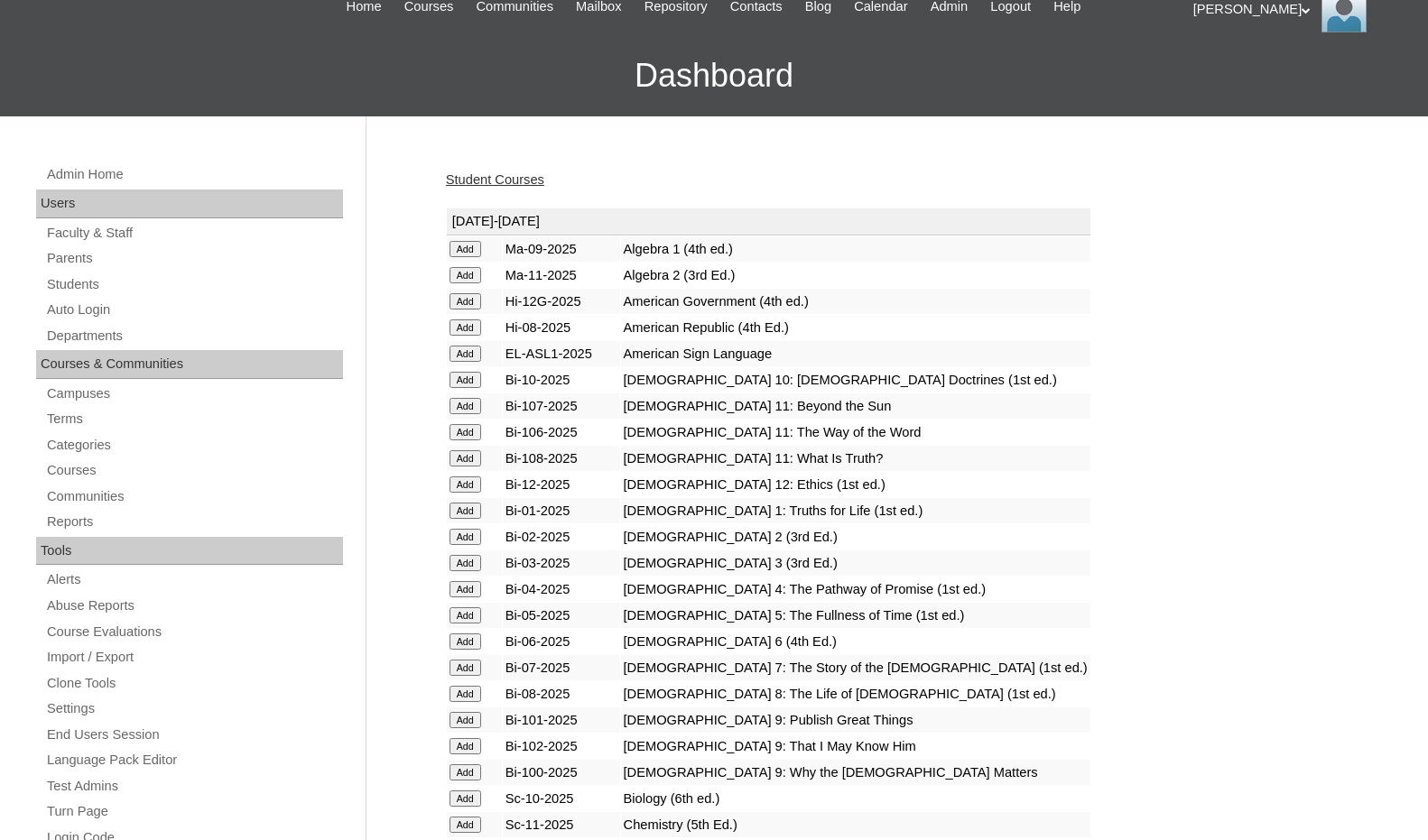
scroll to position [180, 0]
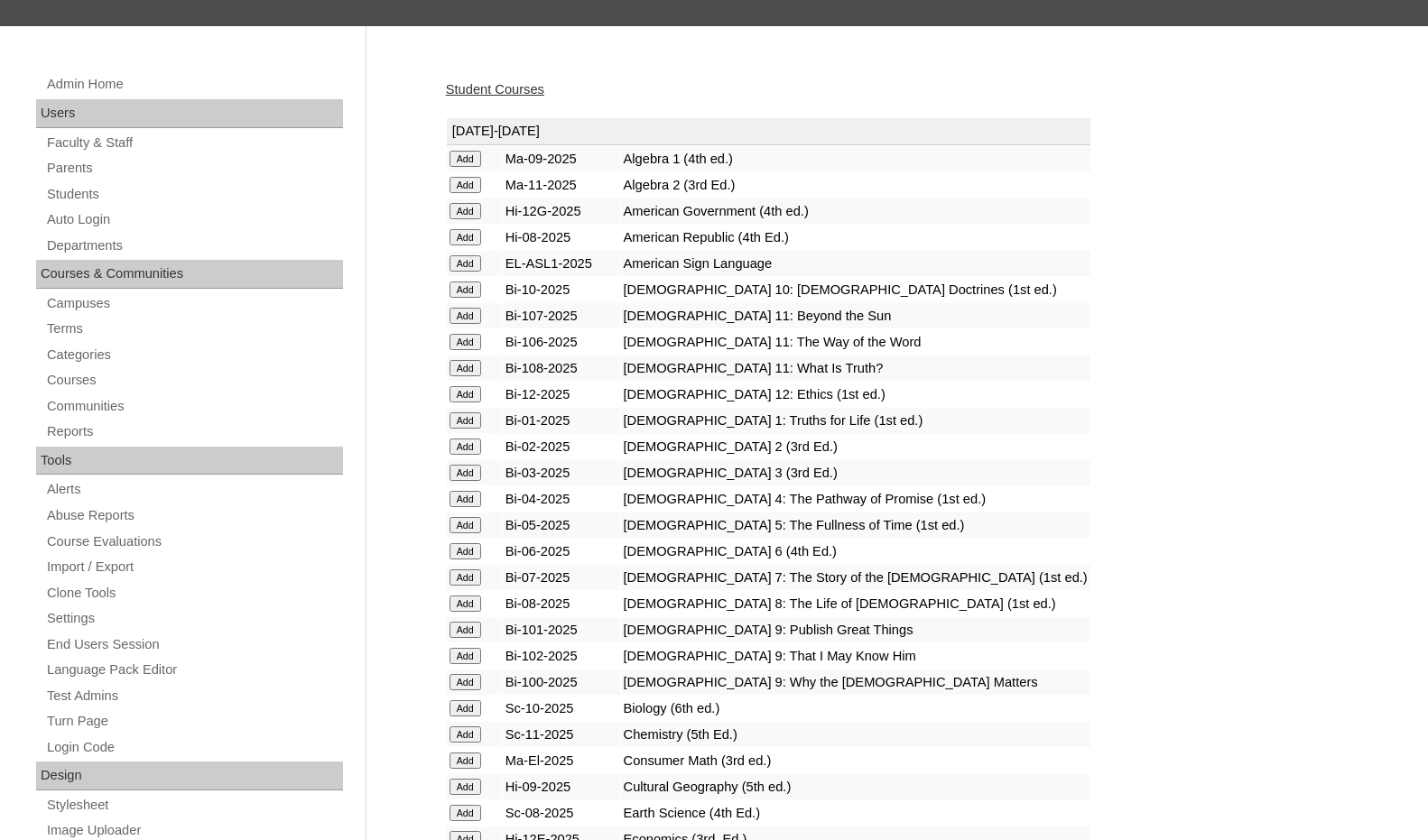
click at [480, 756] on input "Add" at bounding box center [465, 761] width 31 height 17
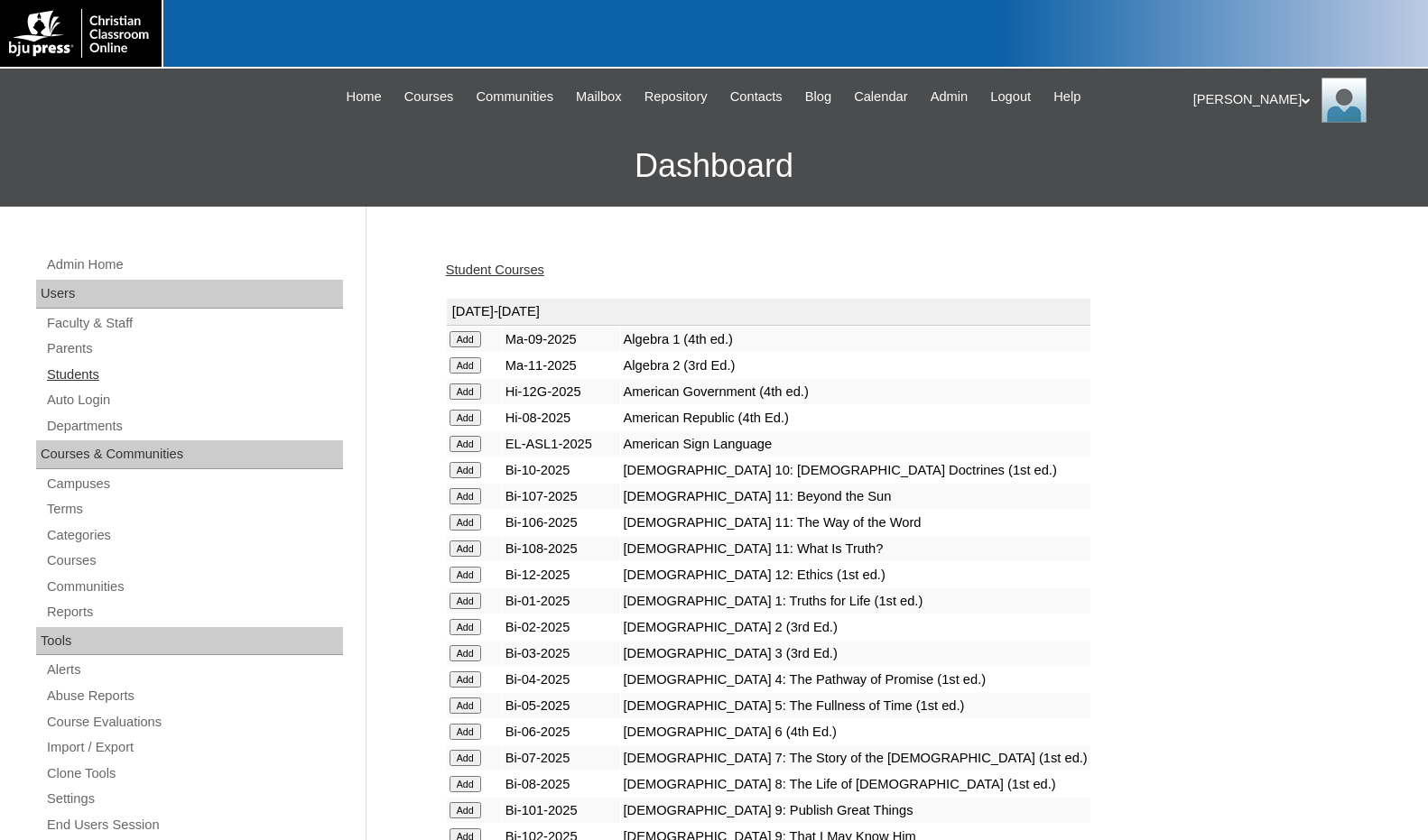
click at [90, 380] on link "Students" at bounding box center [194, 374] width 298 height 22
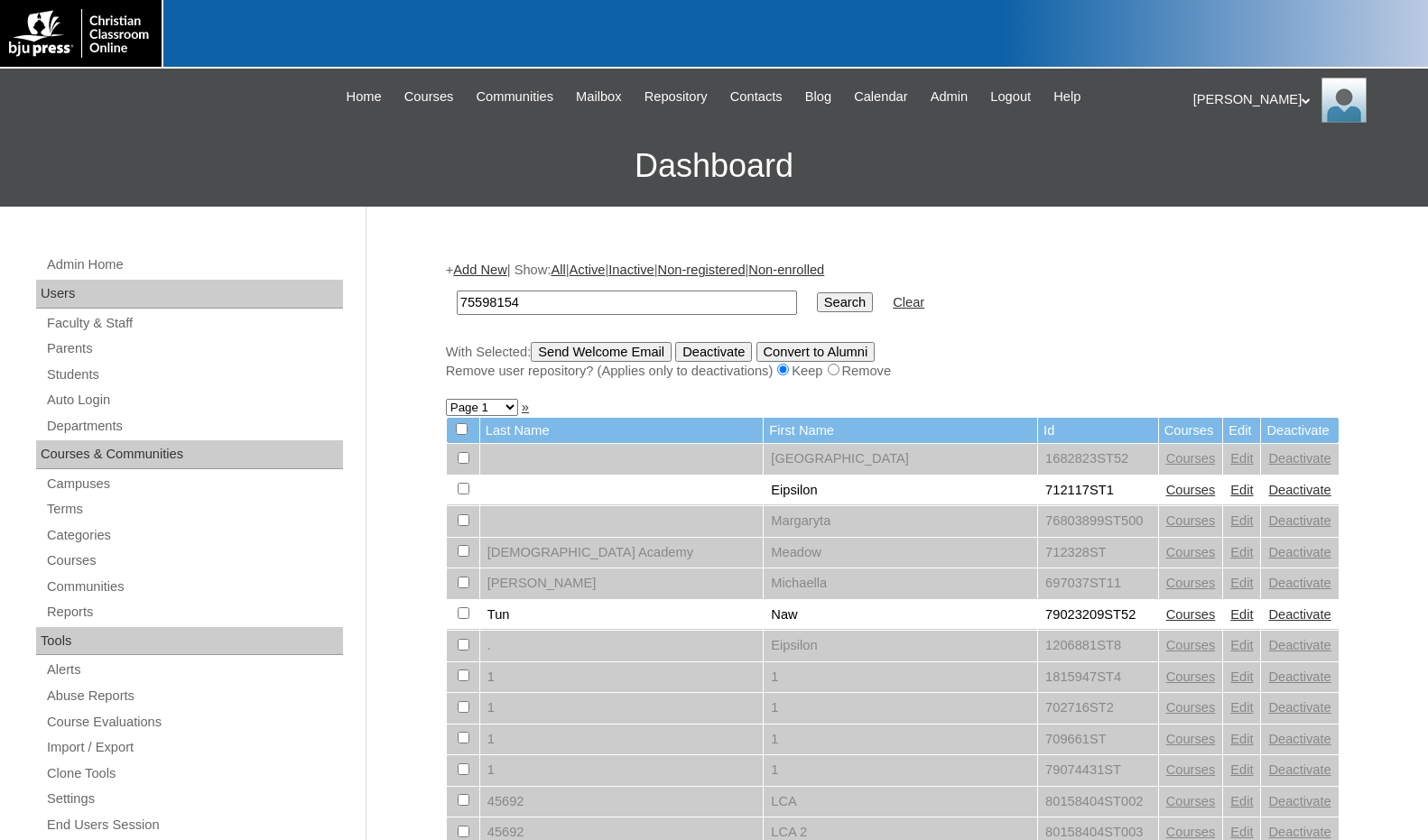
type input "75598154"
click at [817, 292] on input "Search" at bounding box center [844, 302] width 56 height 19
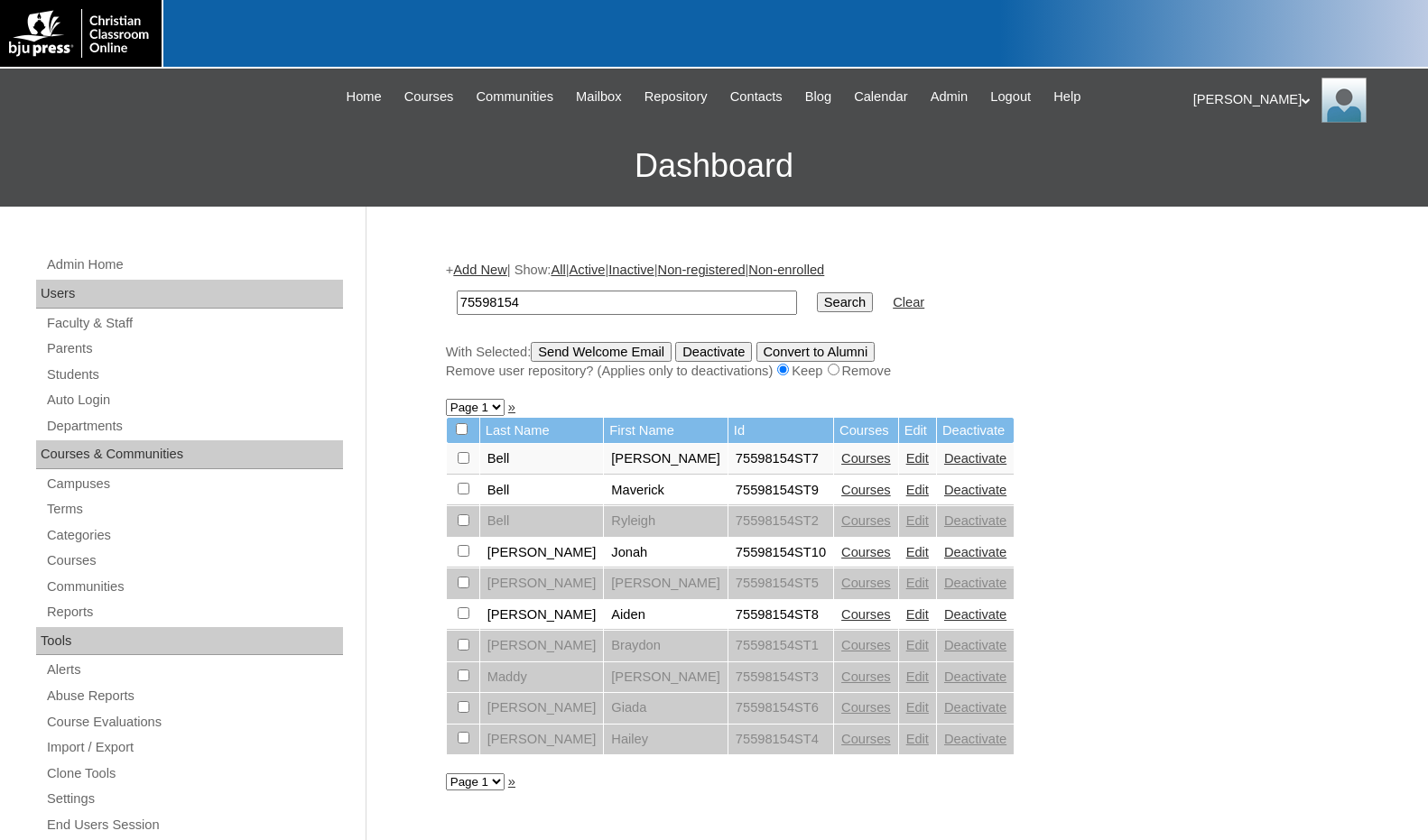
click at [478, 271] on link "Add New" at bounding box center [480, 270] width 54 height 15
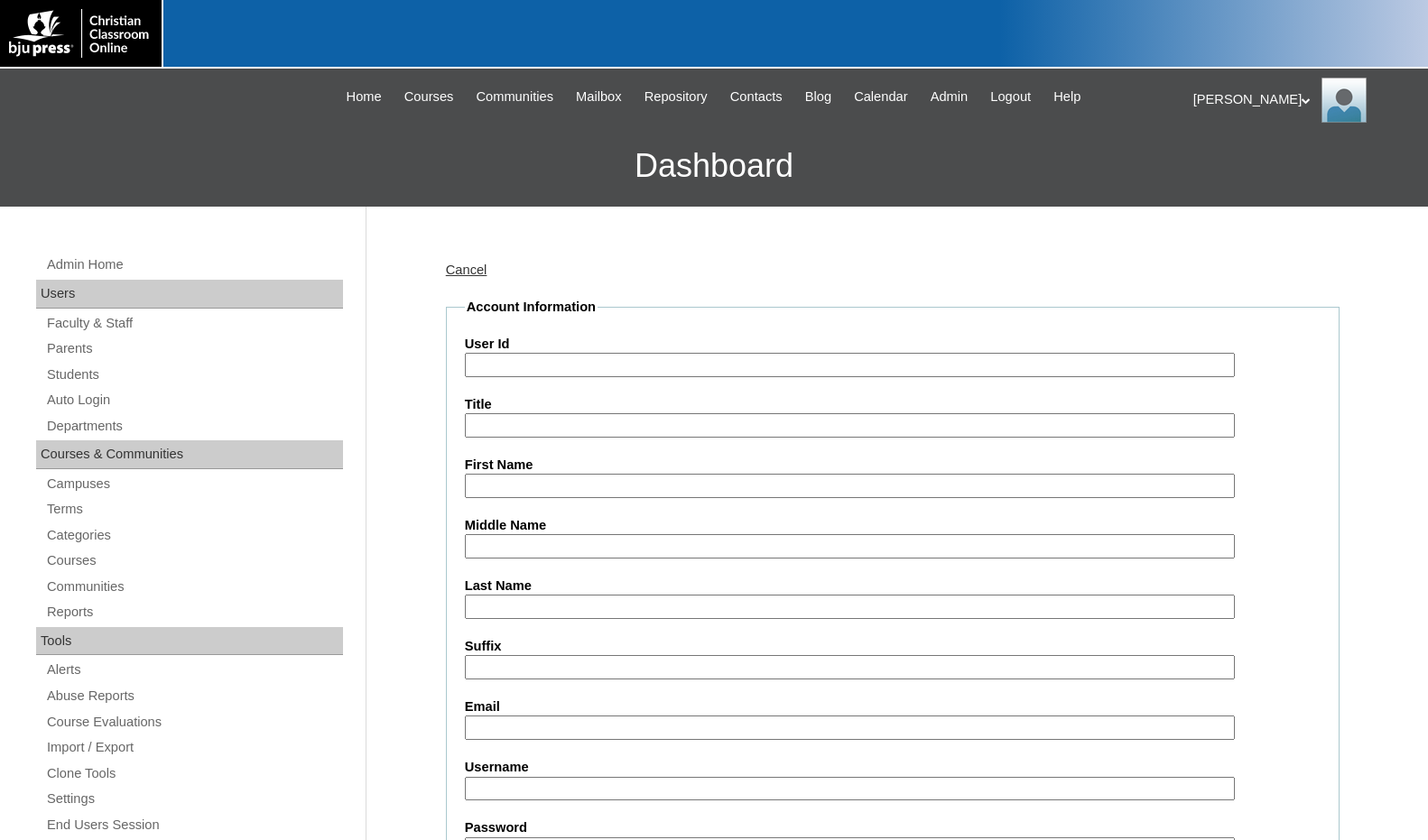
click at [560, 358] on input "User Id" at bounding box center [850, 364] width 770 height 24
paste input "75598154"
type input "75598154ST11"
type input "[PERSON_NAME]"
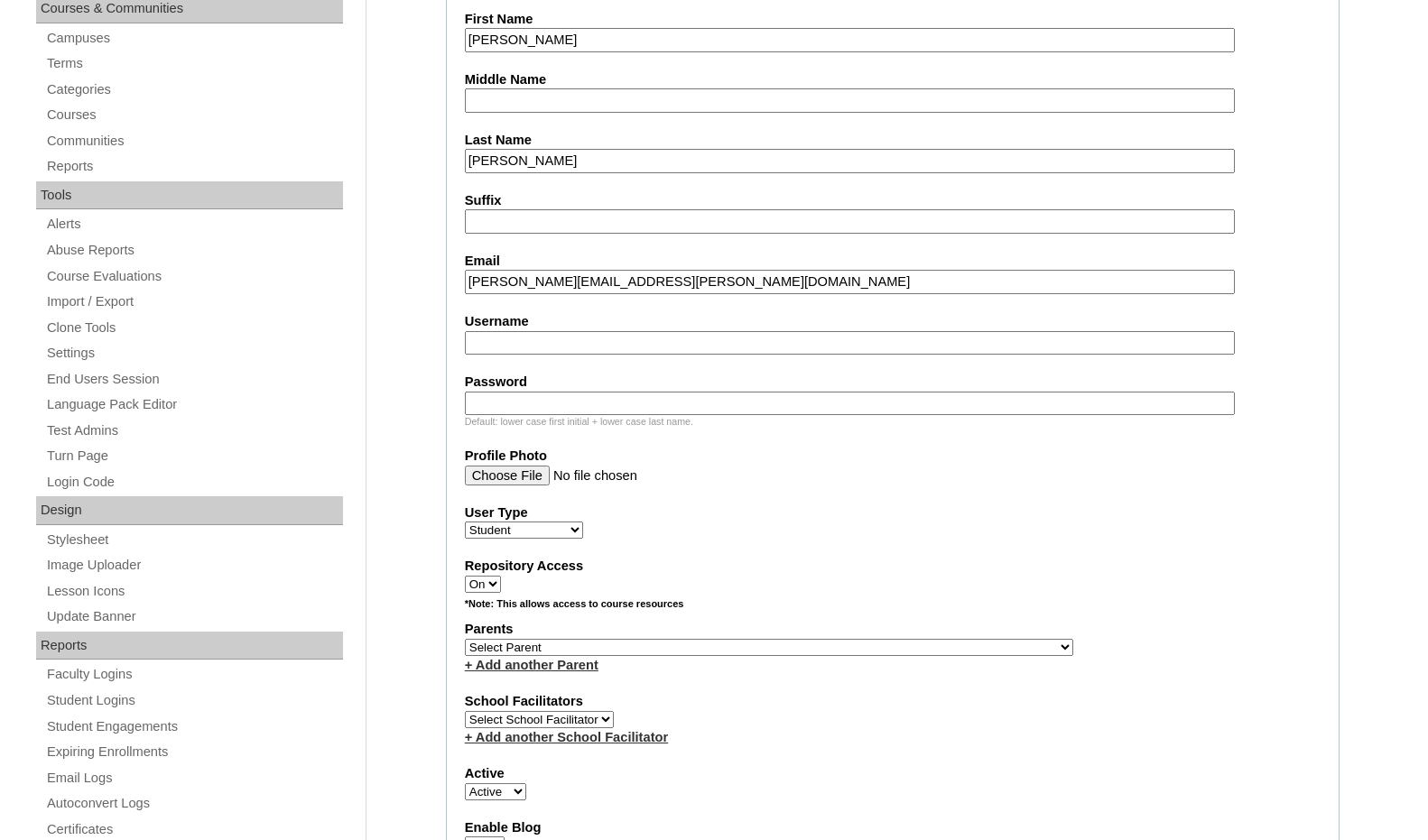
scroll to position [542, 0]
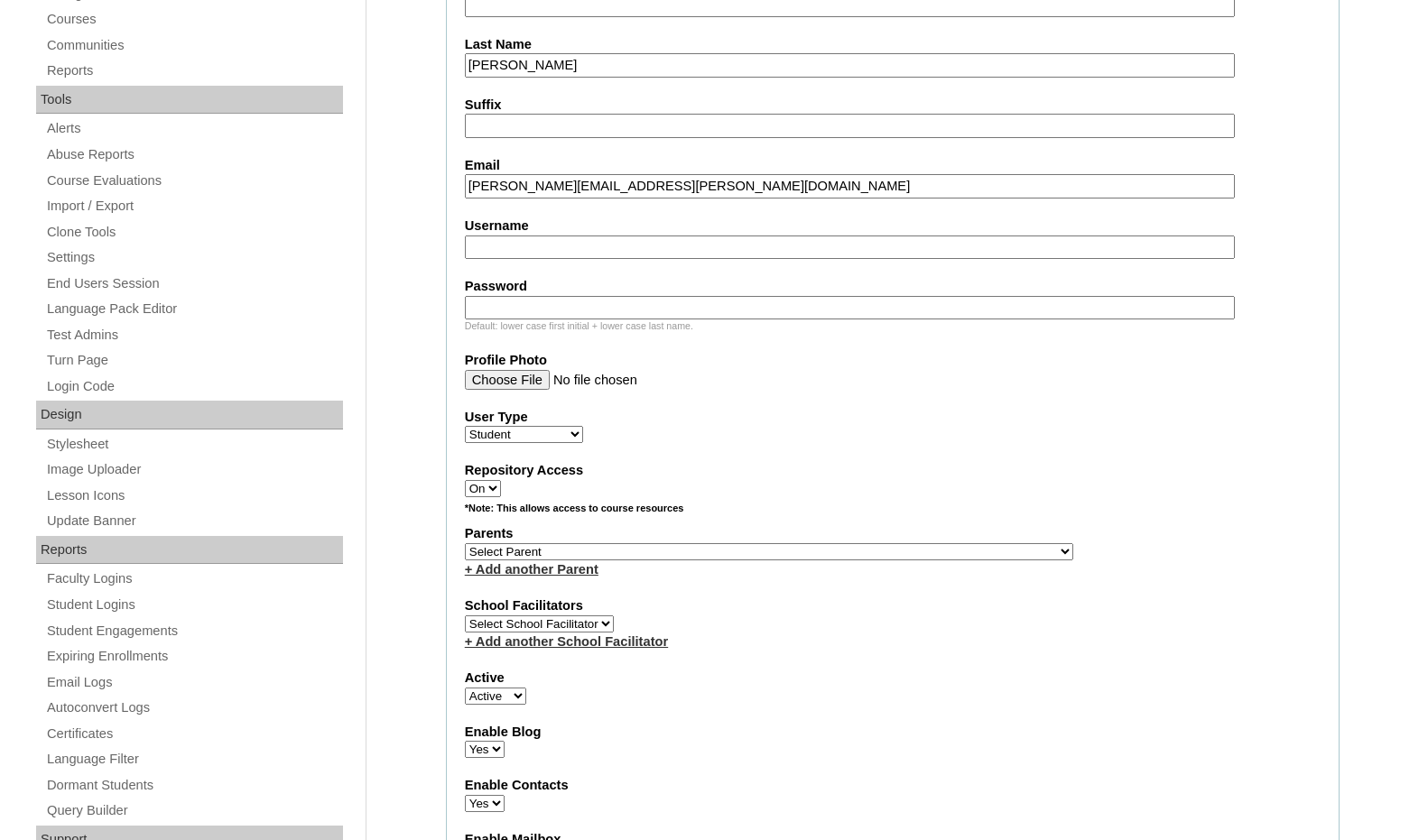
type input "[PERSON_NAME][EMAIL_ADDRESS][PERSON_NAME][DOMAIN_NAME]"
click at [864, 552] on select "Select Parent , [GEOGRAPHIC_DATA], Ma 1, 1 23-24 accountMorgan, [PERSON_NAME] 6…" at bounding box center [769, 553] width 608 height 18
select select "37313"
click at [896, 547] on div "Parents Select Parent , [GEOGRAPHIC_DATA], Ma 1, 1 23-24 accountMorgan, [PERSON…" at bounding box center [893, 552] width 856 height 55
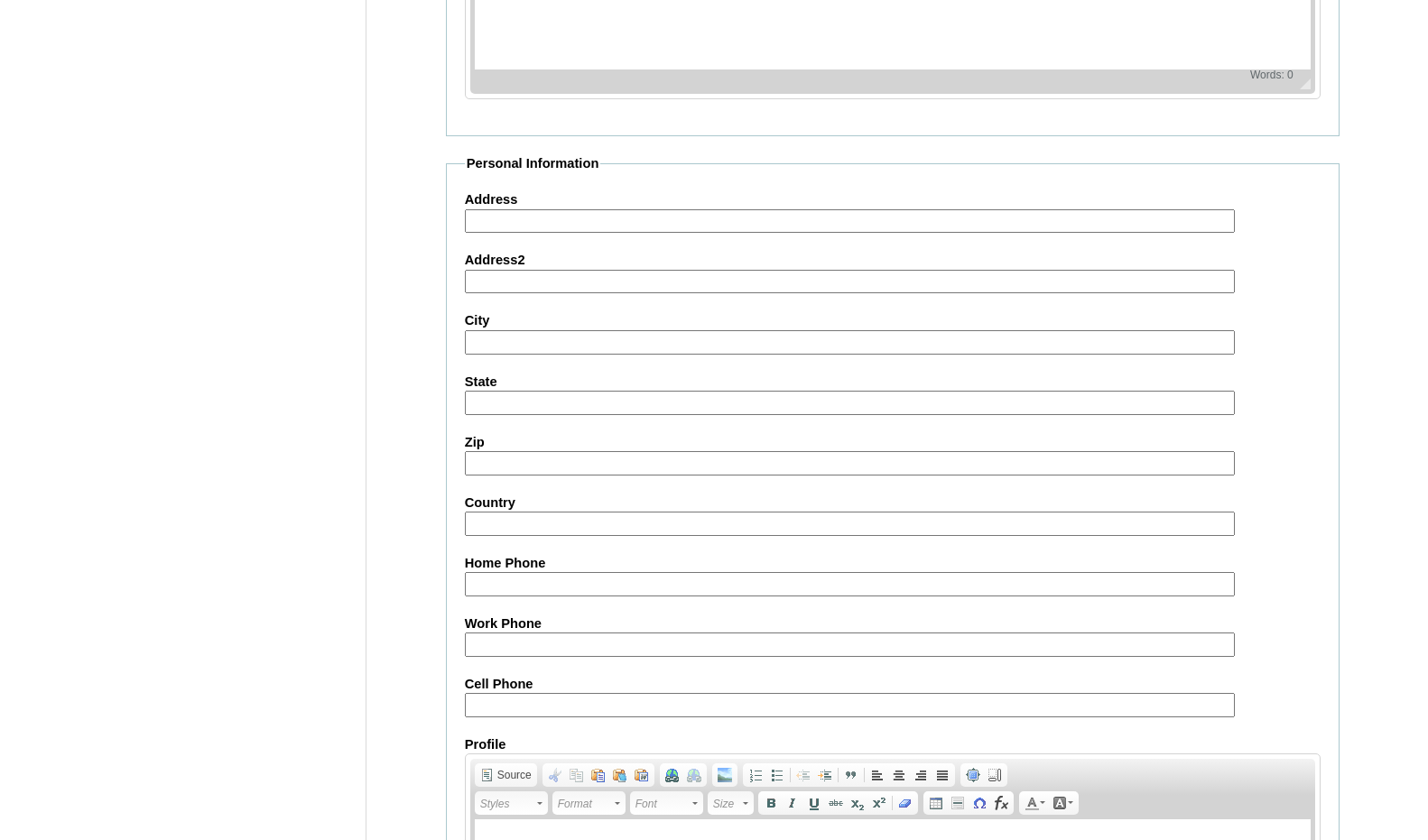
scroll to position [1906, 0]
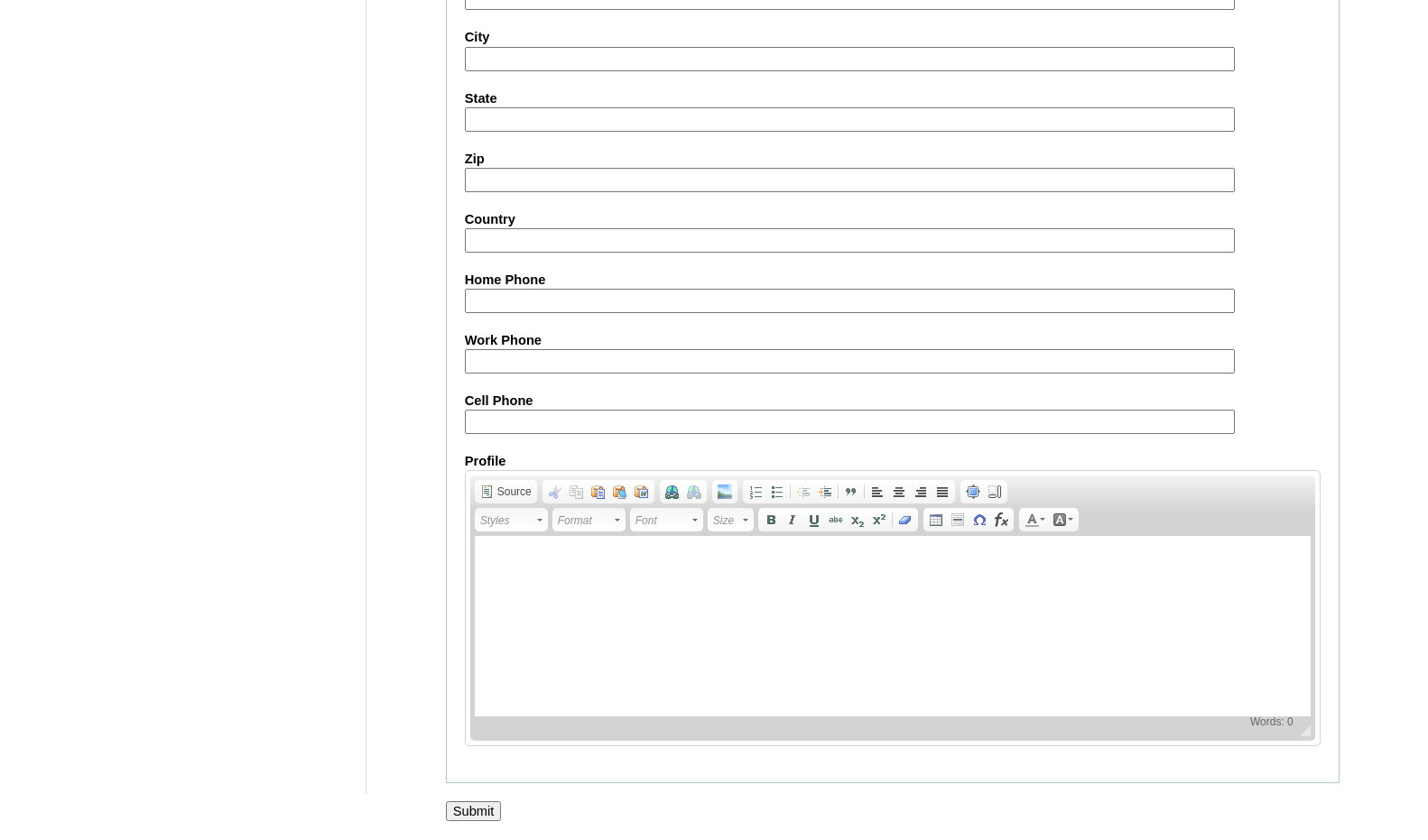
click at [493, 813] on input "Submit" at bounding box center [474, 812] width 56 height 19
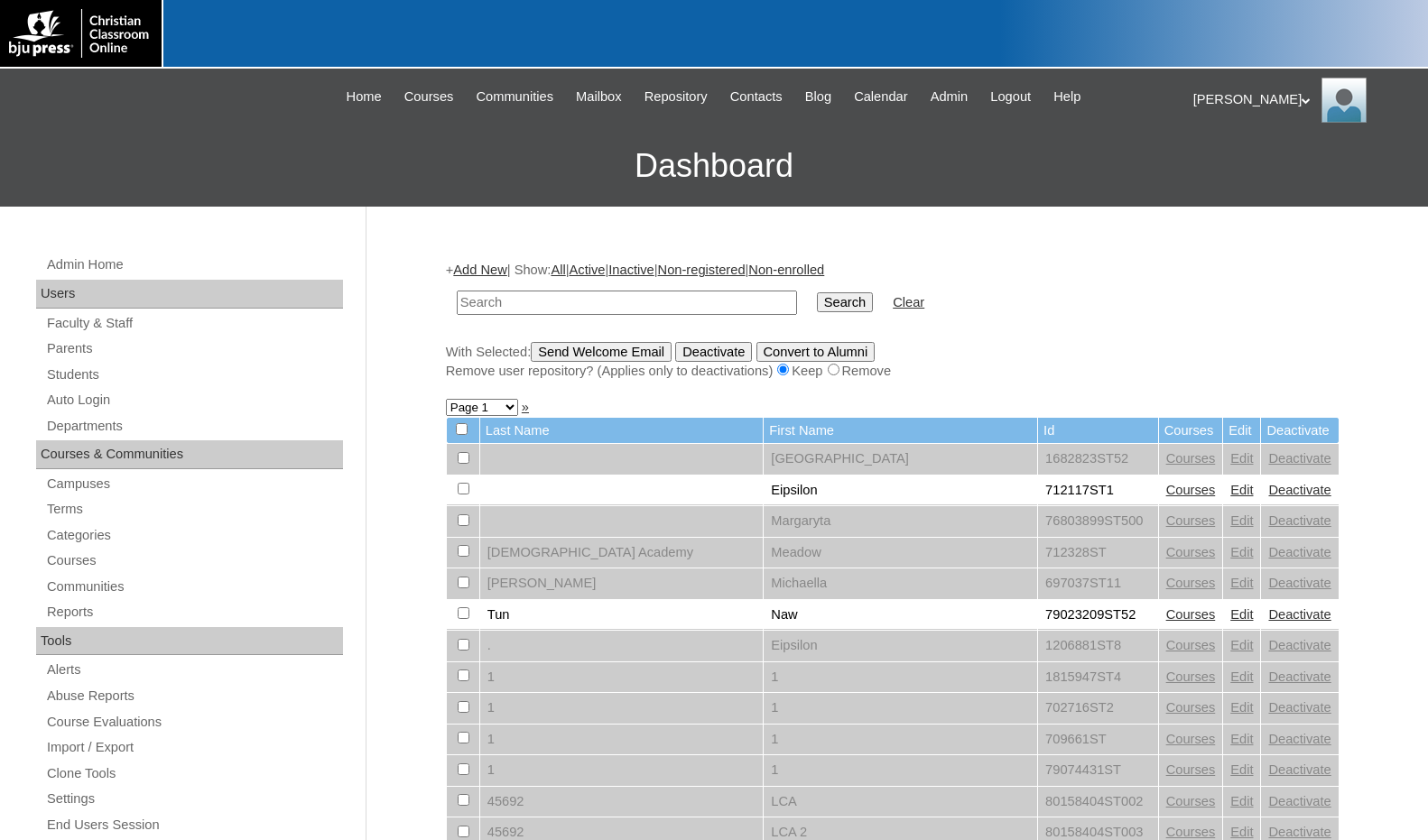
click at [726, 309] on input "text" at bounding box center [627, 302] width 340 height 24
paste input "709688"
type input "709688"
click at [817, 292] on input "Search" at bounding box center [844, 302] width 56 height 19
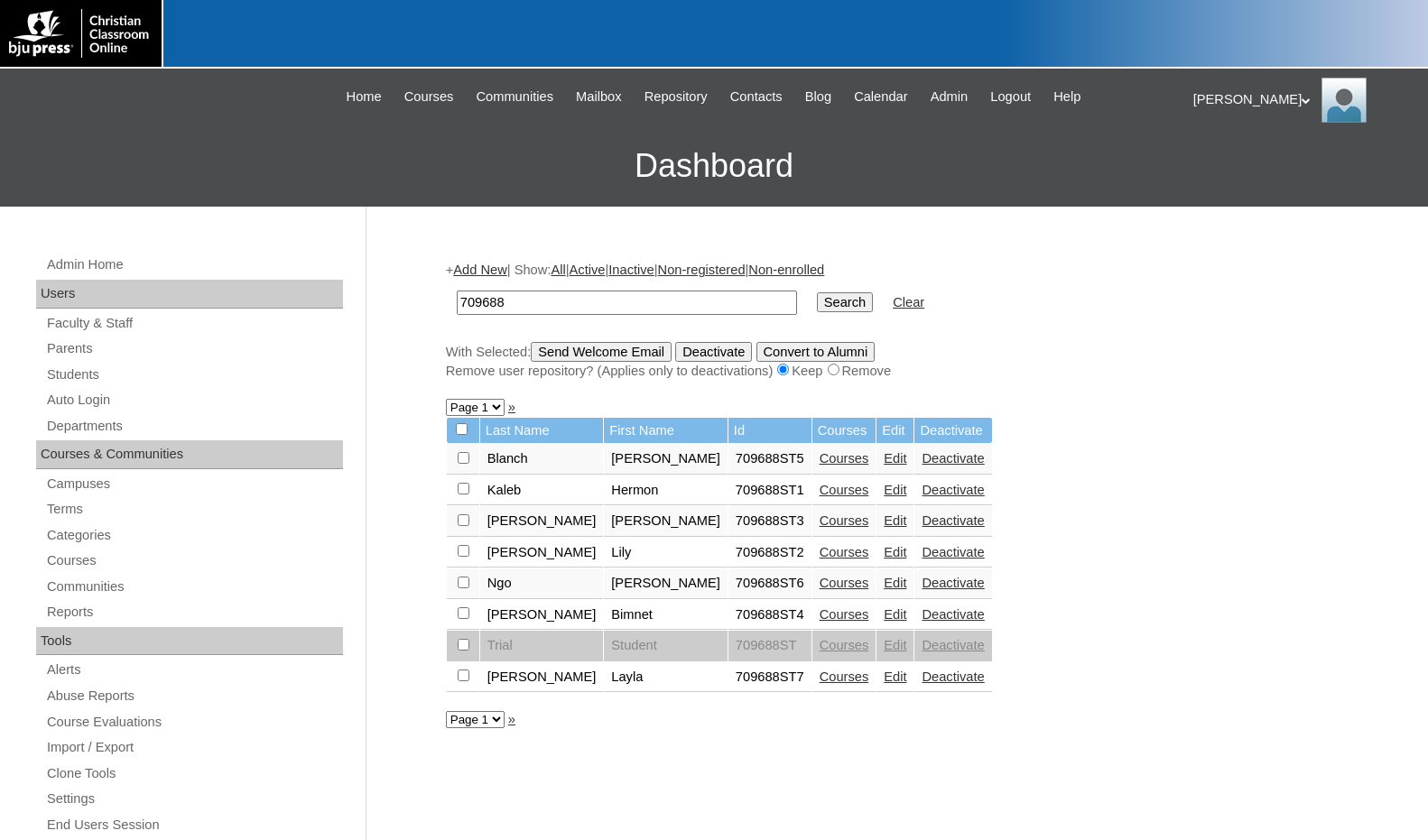
click at [884, 461] on link "Edit" at bounding box center [895, 458] width 22 height 15
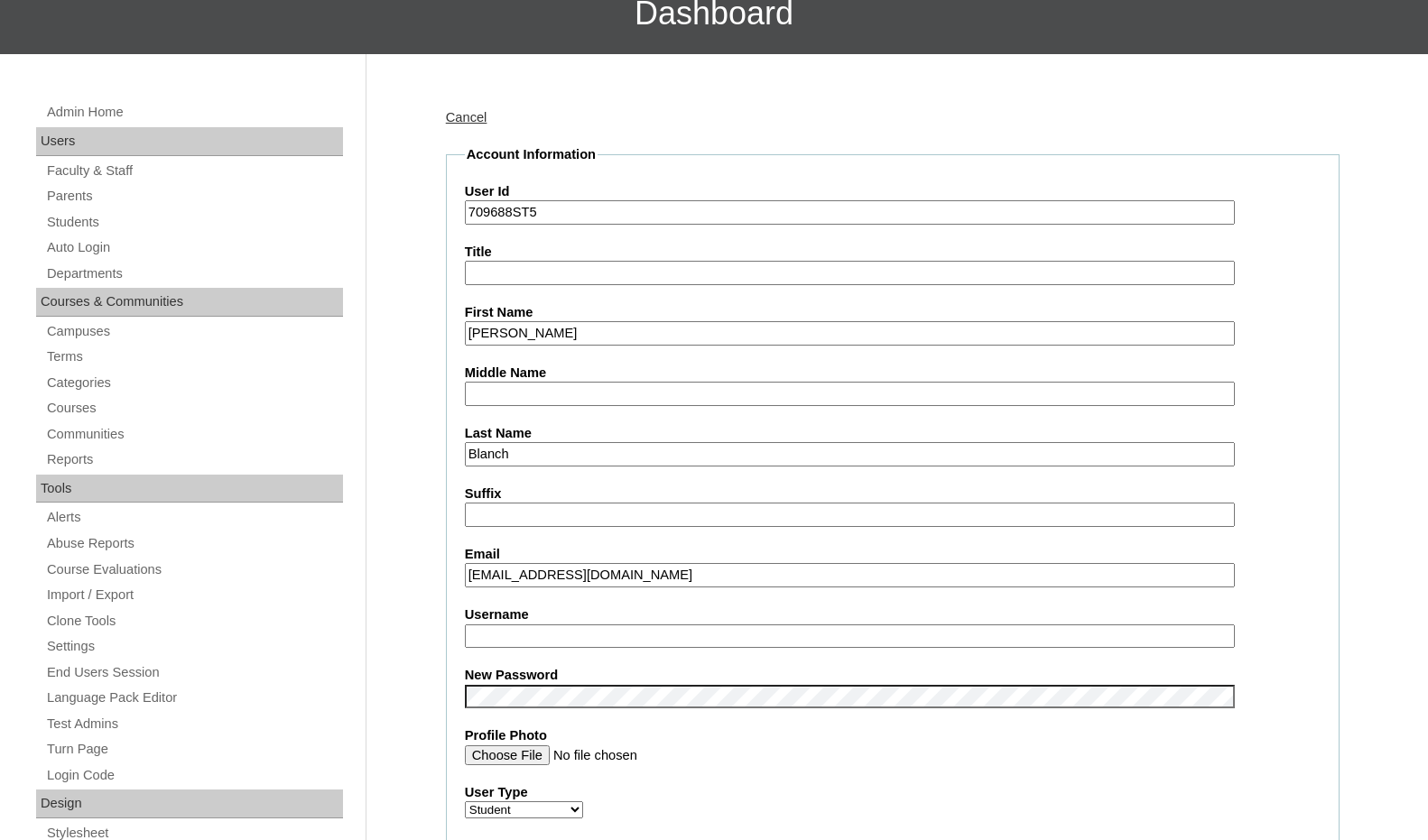
scroll to position [180, 0]
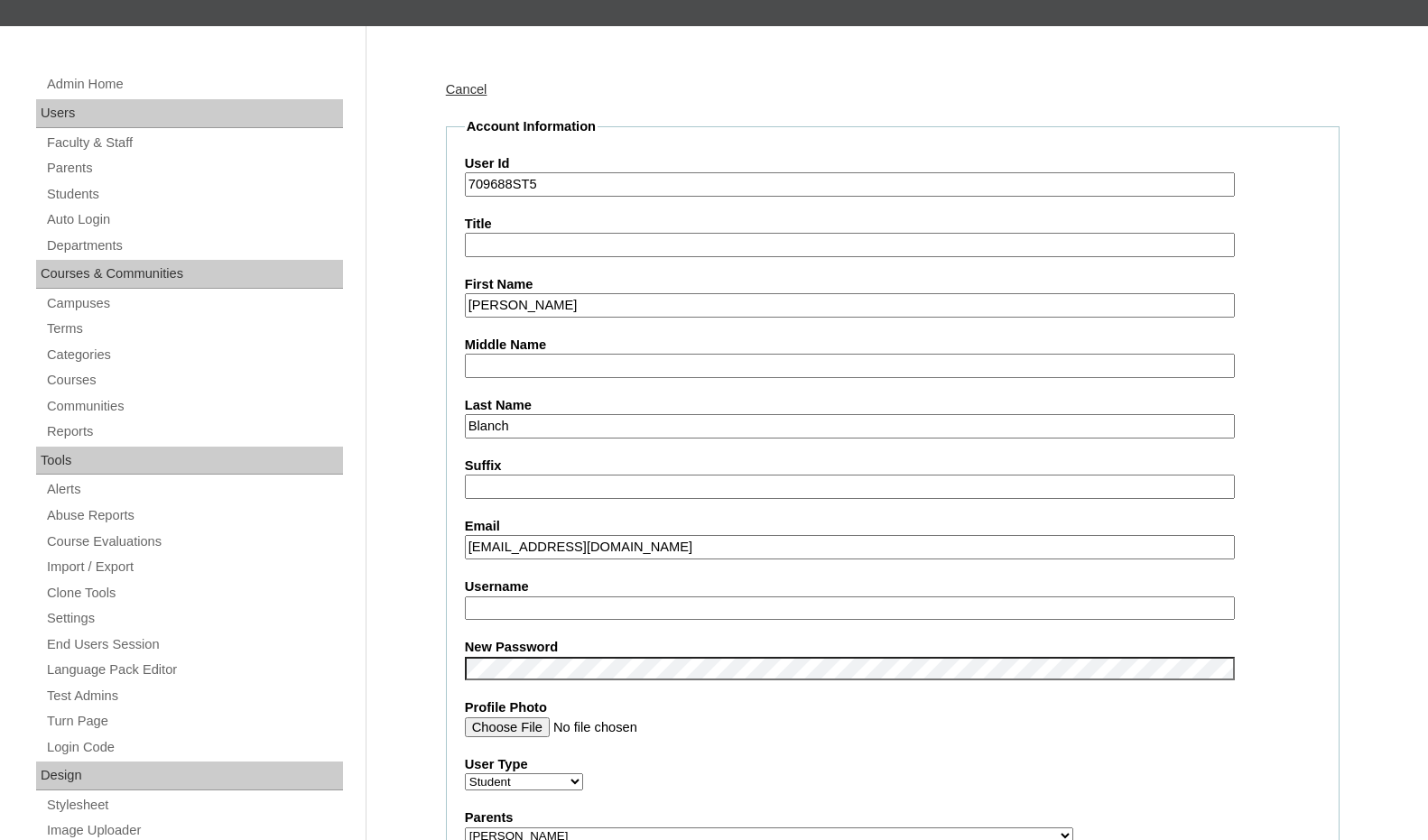
drag, startPoint x: 601, startPoint y: 545, endPoint x: 418, endPoint y: 538, distance: 183.1
paste input "tylerblanch1226@gmail.com"
type input "tylerblanch1226@gmail.com"
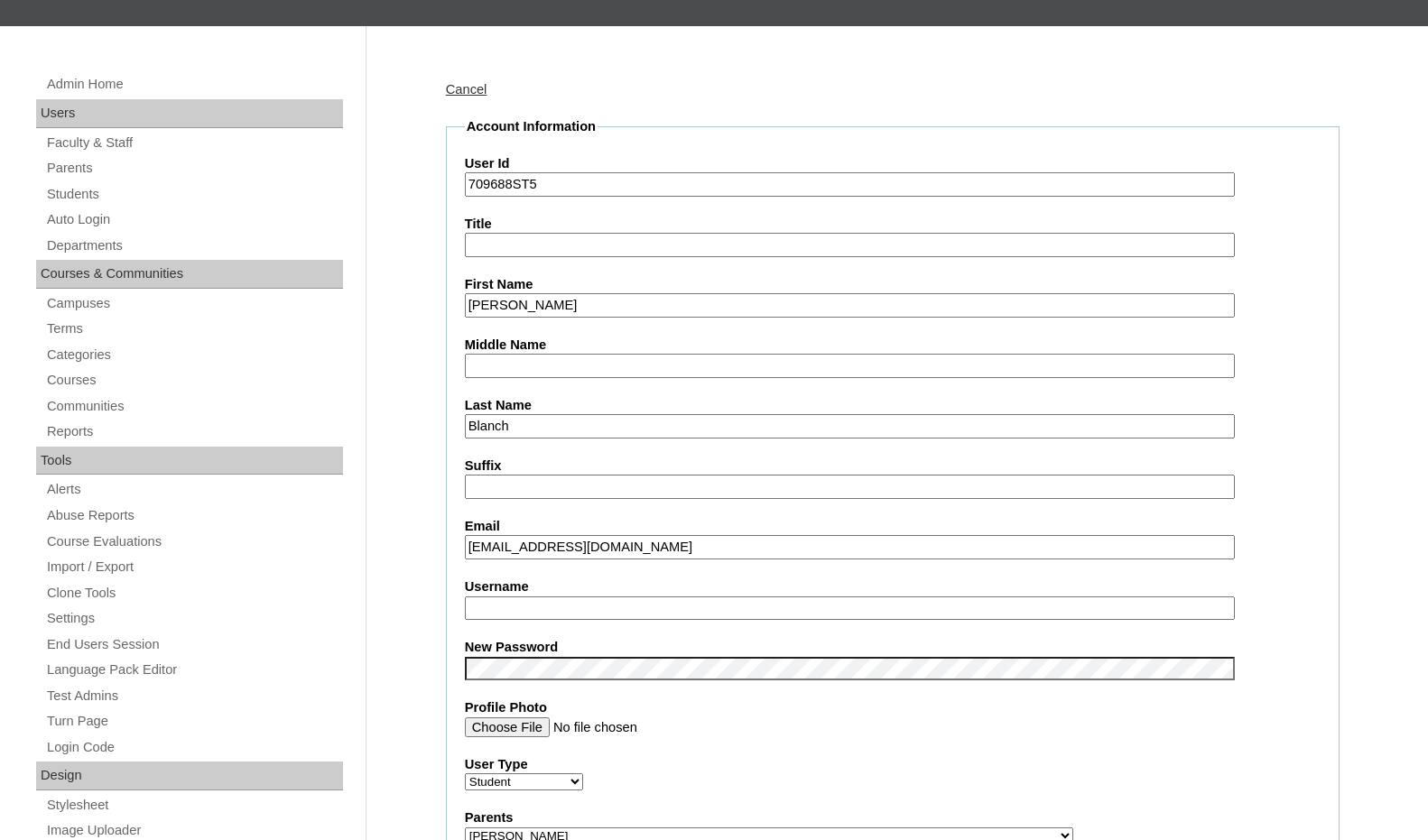
drag, startPoint x: 514, startPoint y: 190, endPoint x: 465, endPoint y: 188, distance: 49.0
click at [465, 188] on input "709688ST5" at bounding box center [850, 184] width 770 height 24
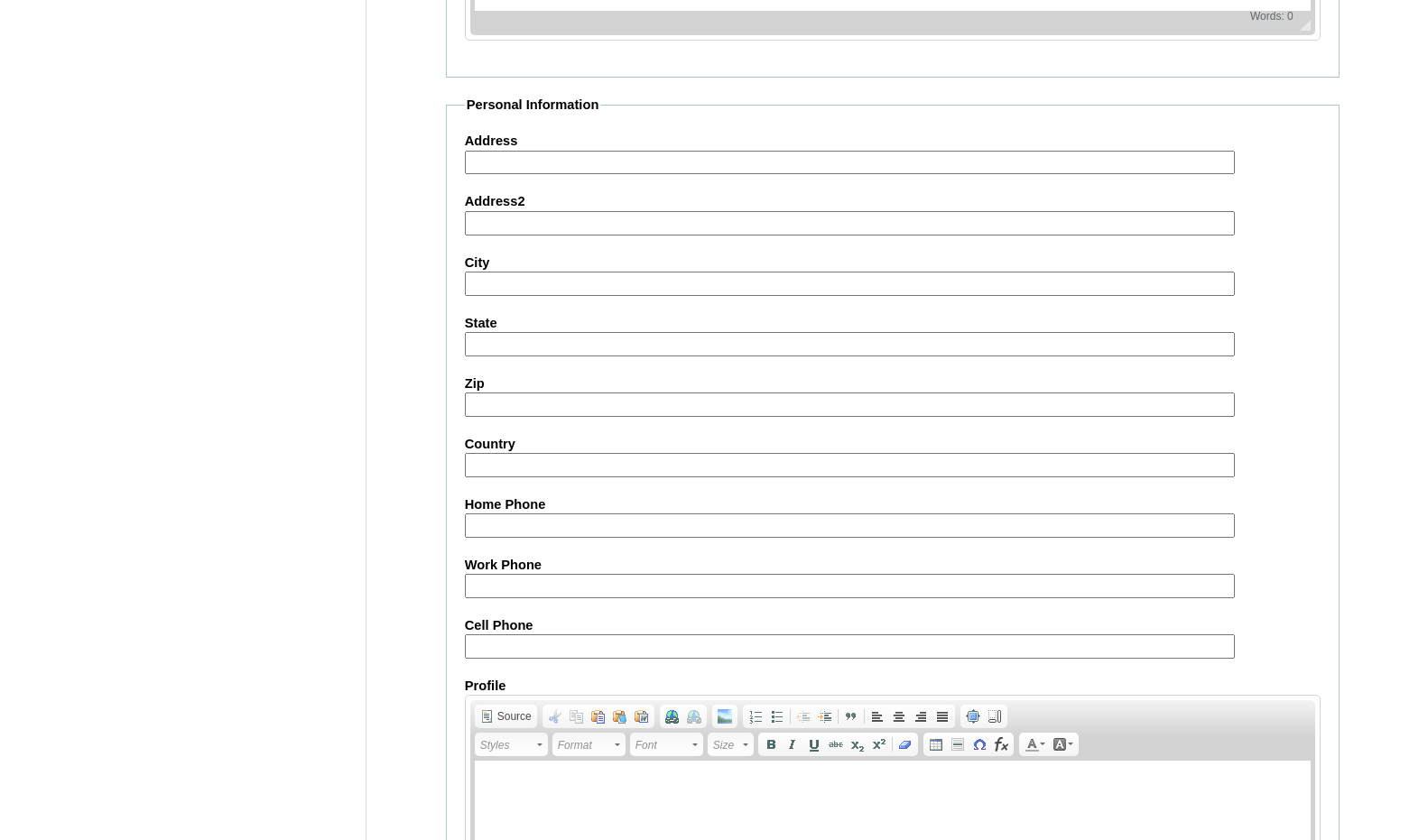
scroll to position [1910, 0]
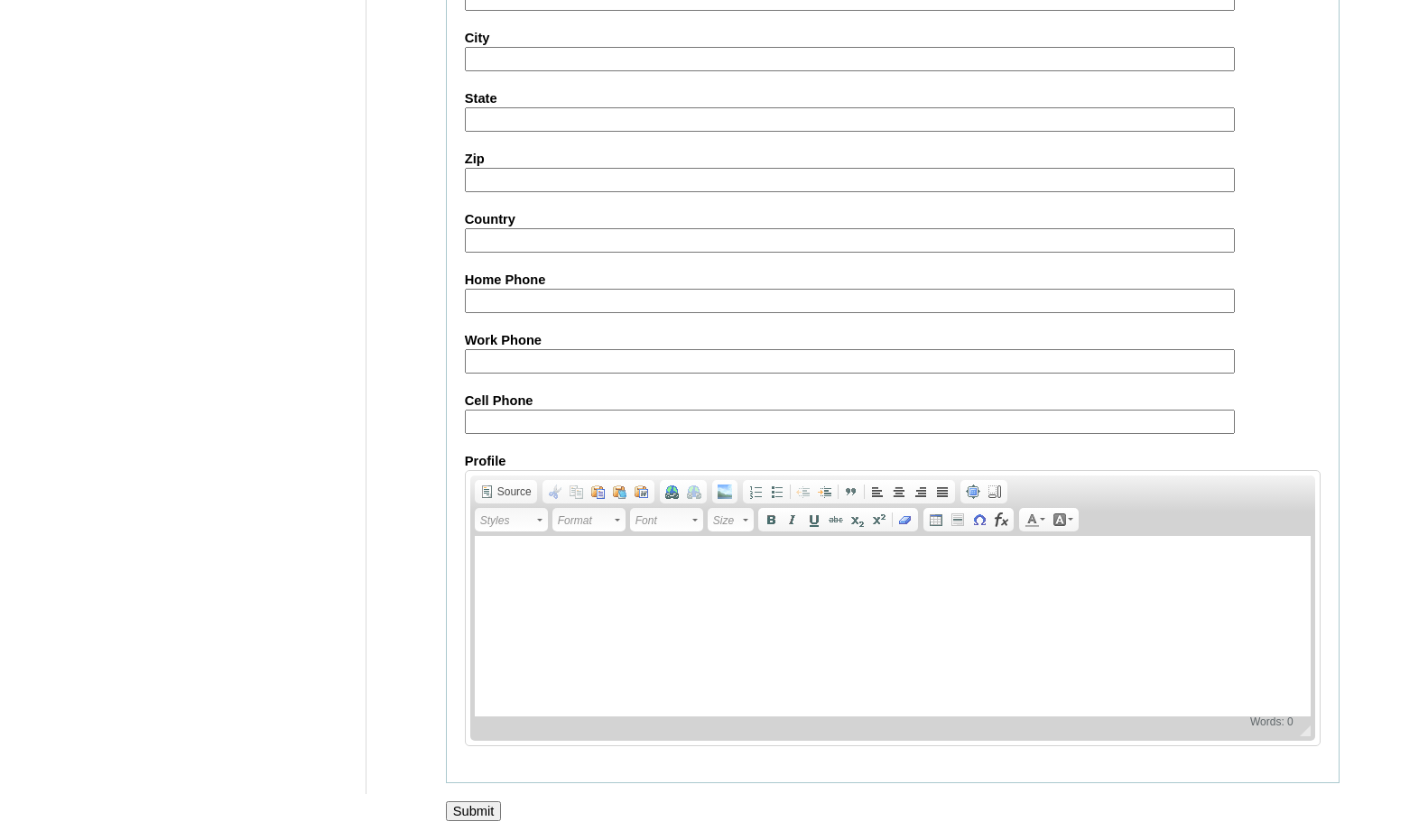
click at [471, 813] on input "Submit" at bounding box center [474, 812] width 56 height 19
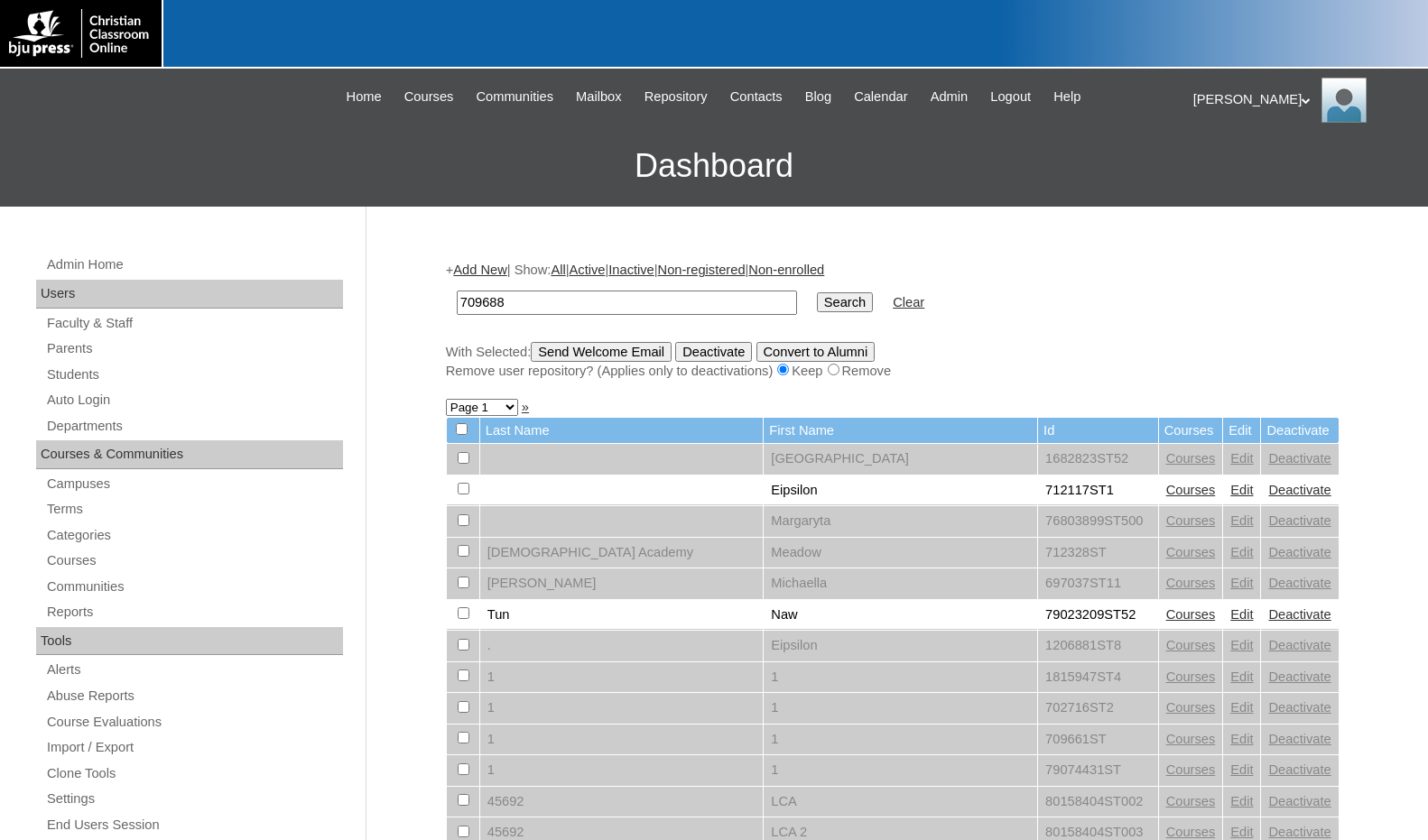
type input "709688"
click at [817, 292] on input "Search" at bounding box center [844, 302] width 56 height 19
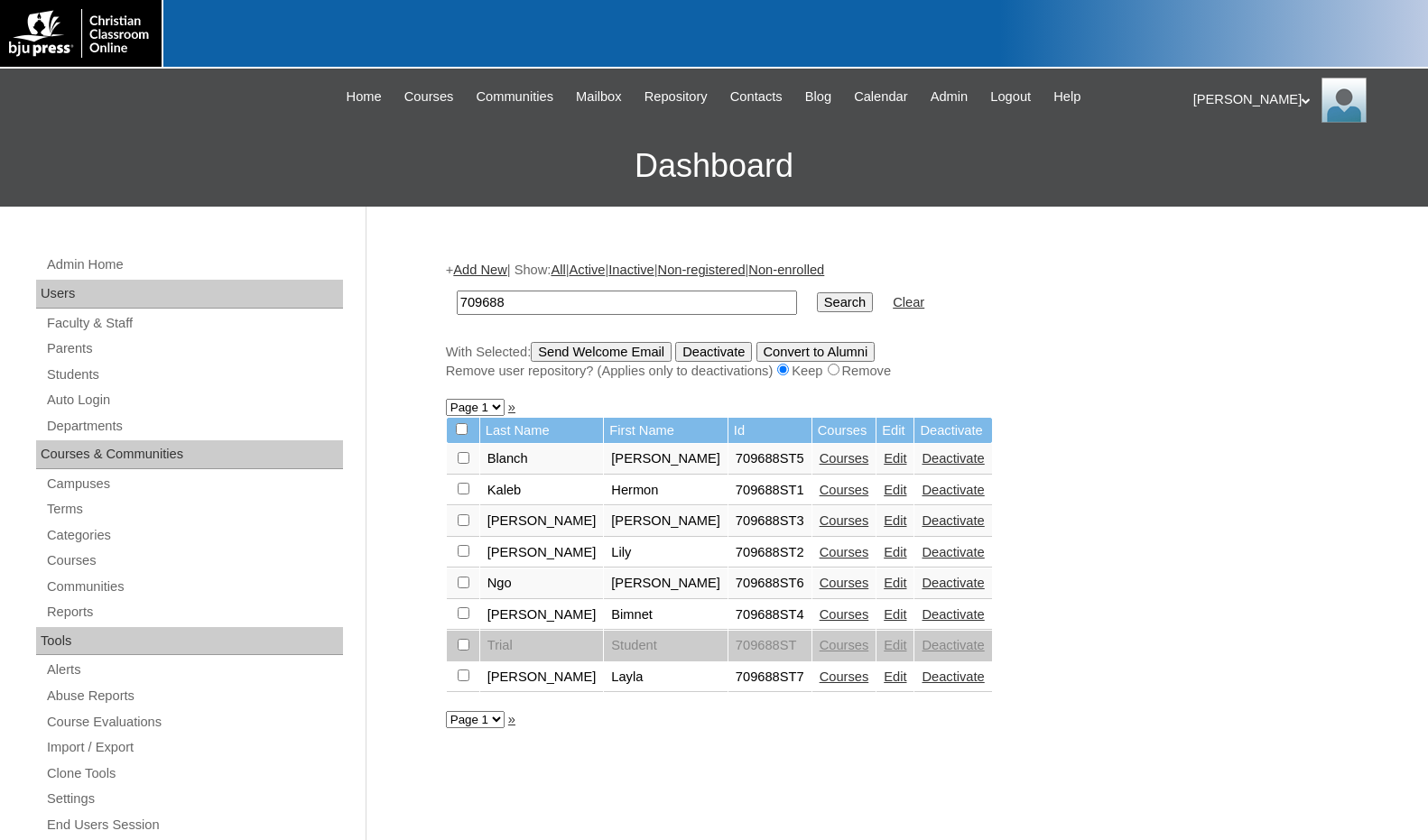
click at [884, 518] on link "Edit" at bounding box center [895, 520] width 22 height 15
click at [884, 555] on link "Edit" at bounding box center [895, 552] width 22 height 15
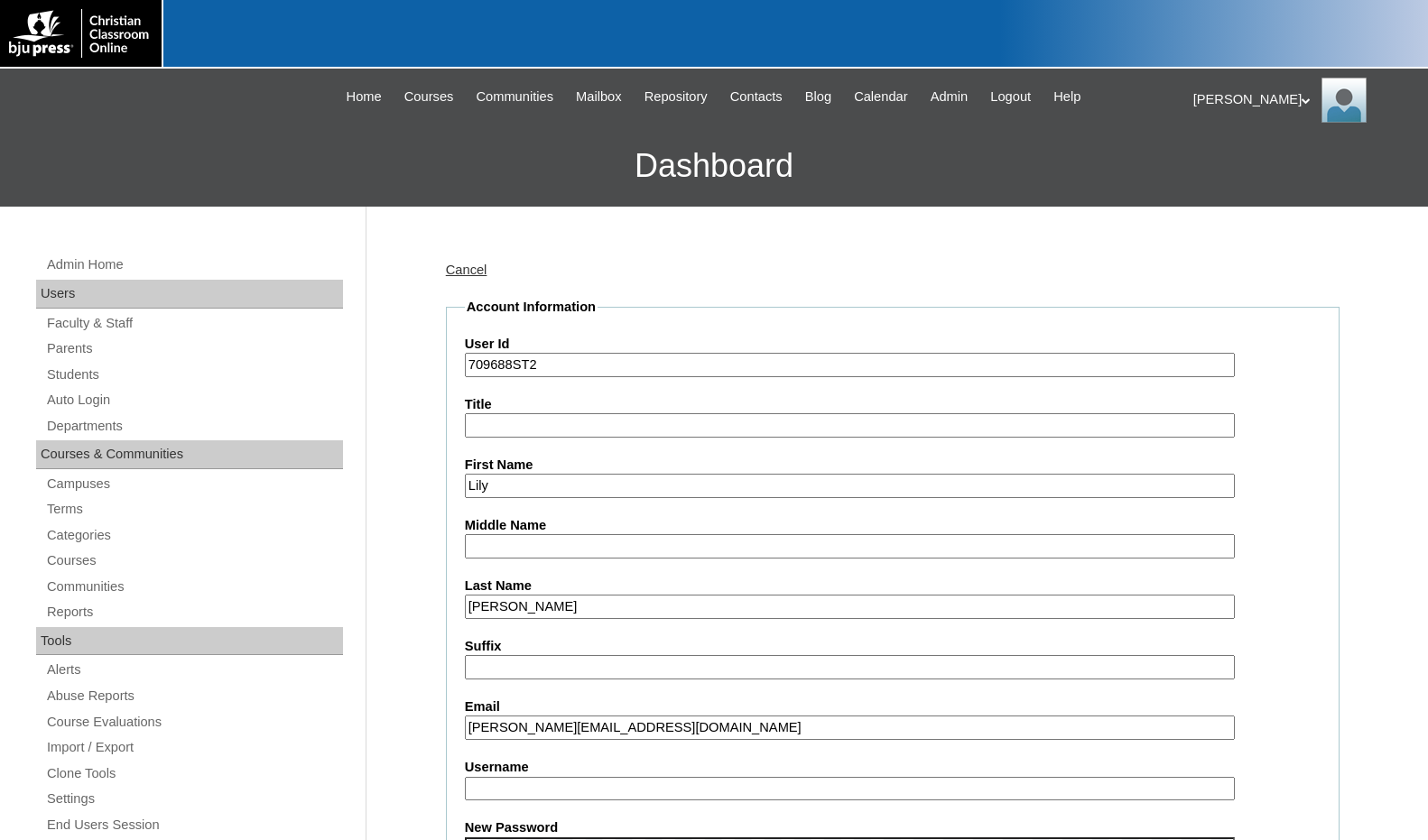
drag, startPoint x: 672, startPoint y: 726, endPoint x: 402, endPoint y: 726, distance: 270.0
paste input "[EMAIL_ADDRESS][DOMAIN_NAME]"
type input "[EMAIL_ADDRESS][DOMAIN_NAME]"
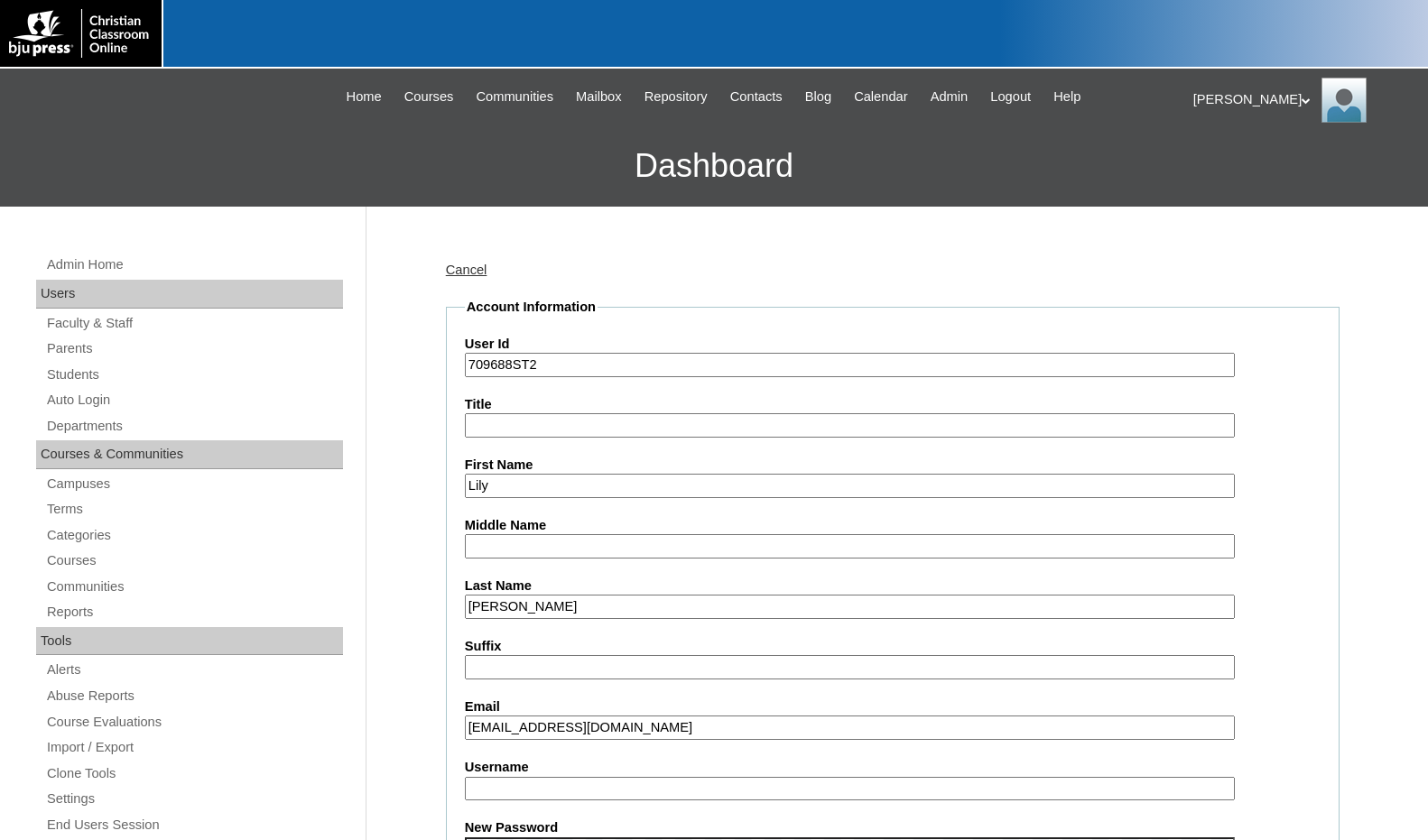
drag, startPoint x: 513, startPoint y: 367, endPoint x: 443, endPoint y: 362, distance: 70.2
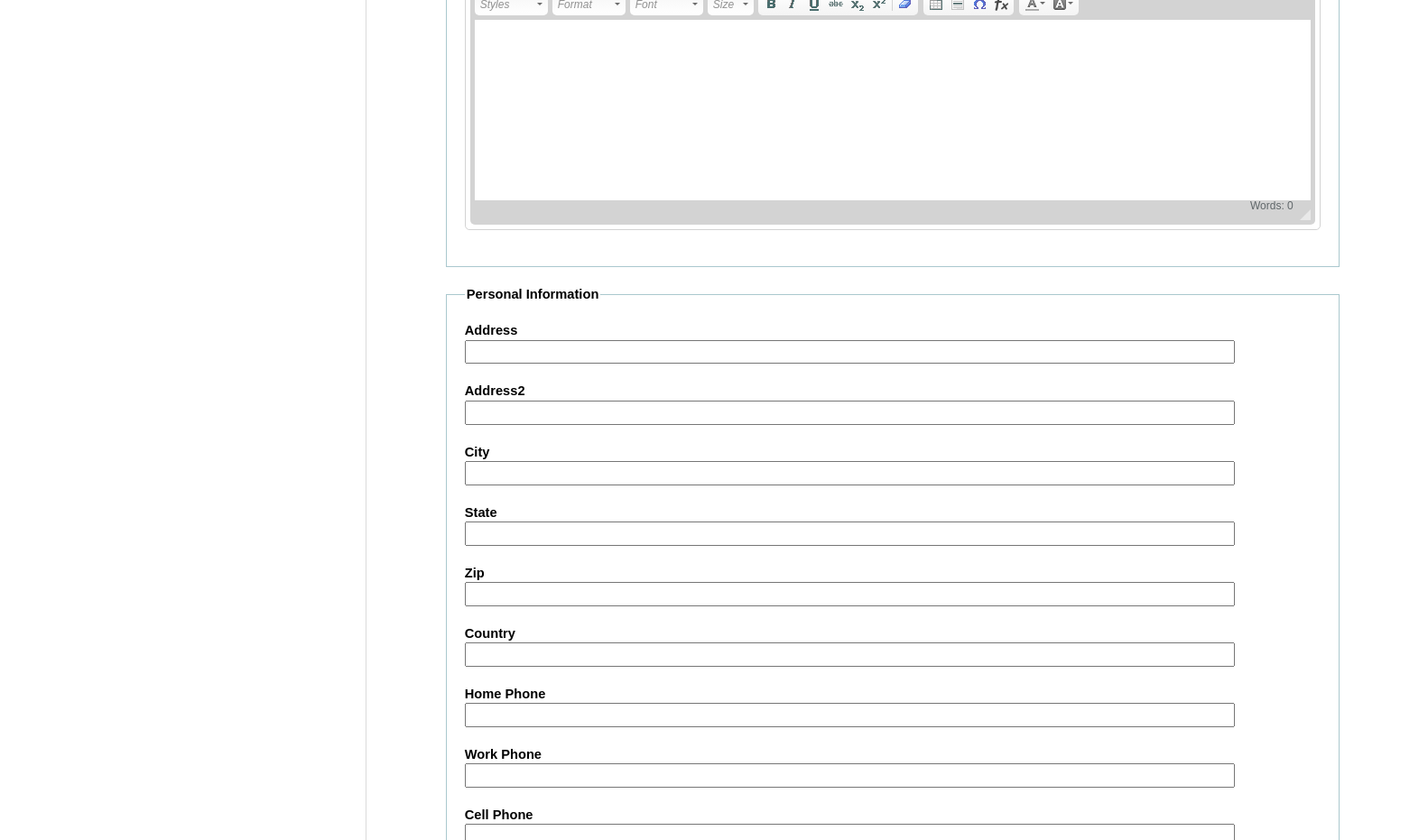
scroll to position [1910, 0]
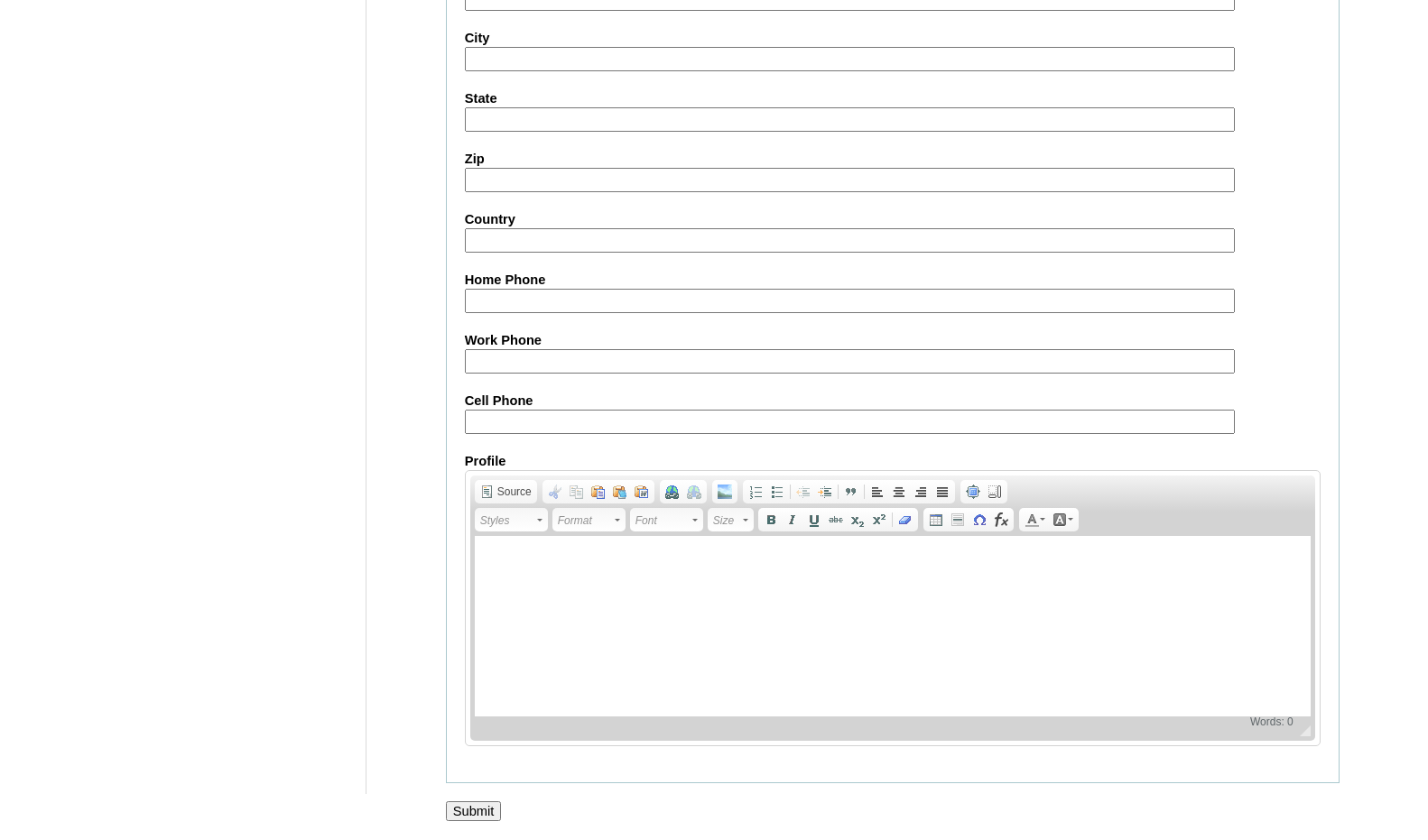
click at [479, 807] on input "Submit" at bounding box center [474, 812] width 56 height 19
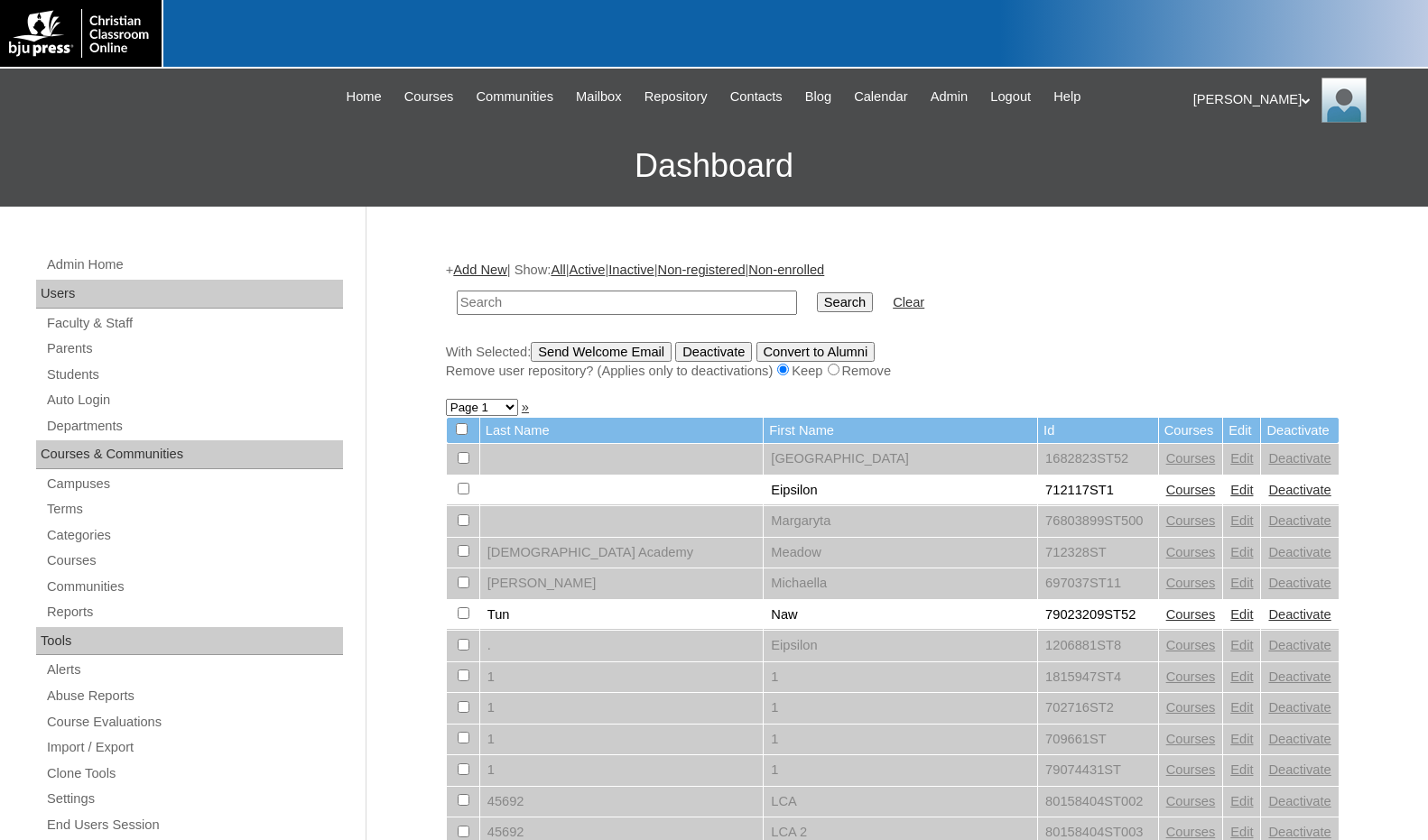
drag, startPoint x: 1254, startPoint y: 286, endPoint x: 1218, endPoint y: 286, distance: 36.0
click at [1254, 286] on form "Search Clear" at bounding box center [893, 302] width 894 height 46
click at [687, 313] on input "text" at bounding box center [627, 302] width 340 height 24
paste input "709688"
type input "709688"
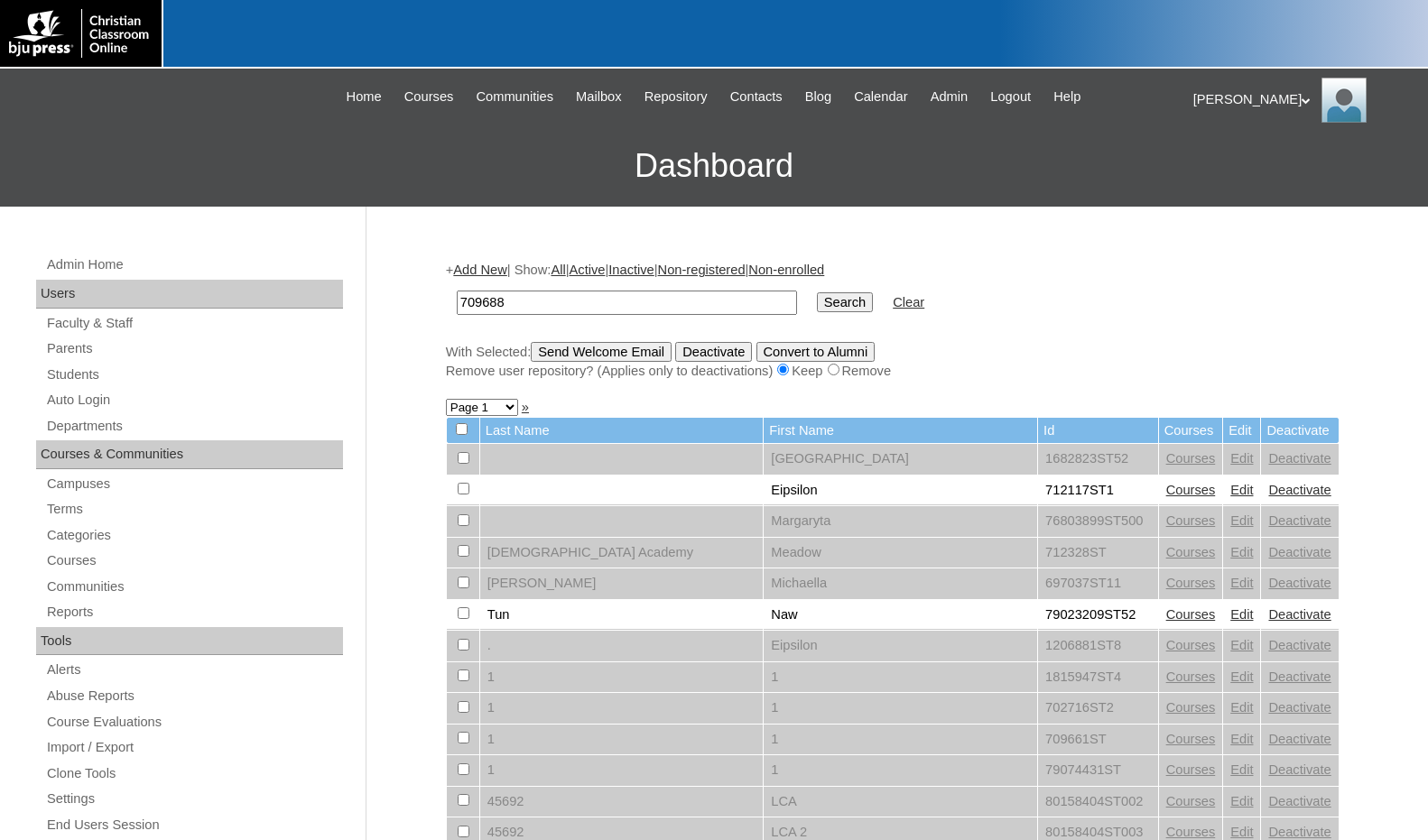
click at [817, 292] on input "Search" at bounding box center [844, 302] width 56 height 19
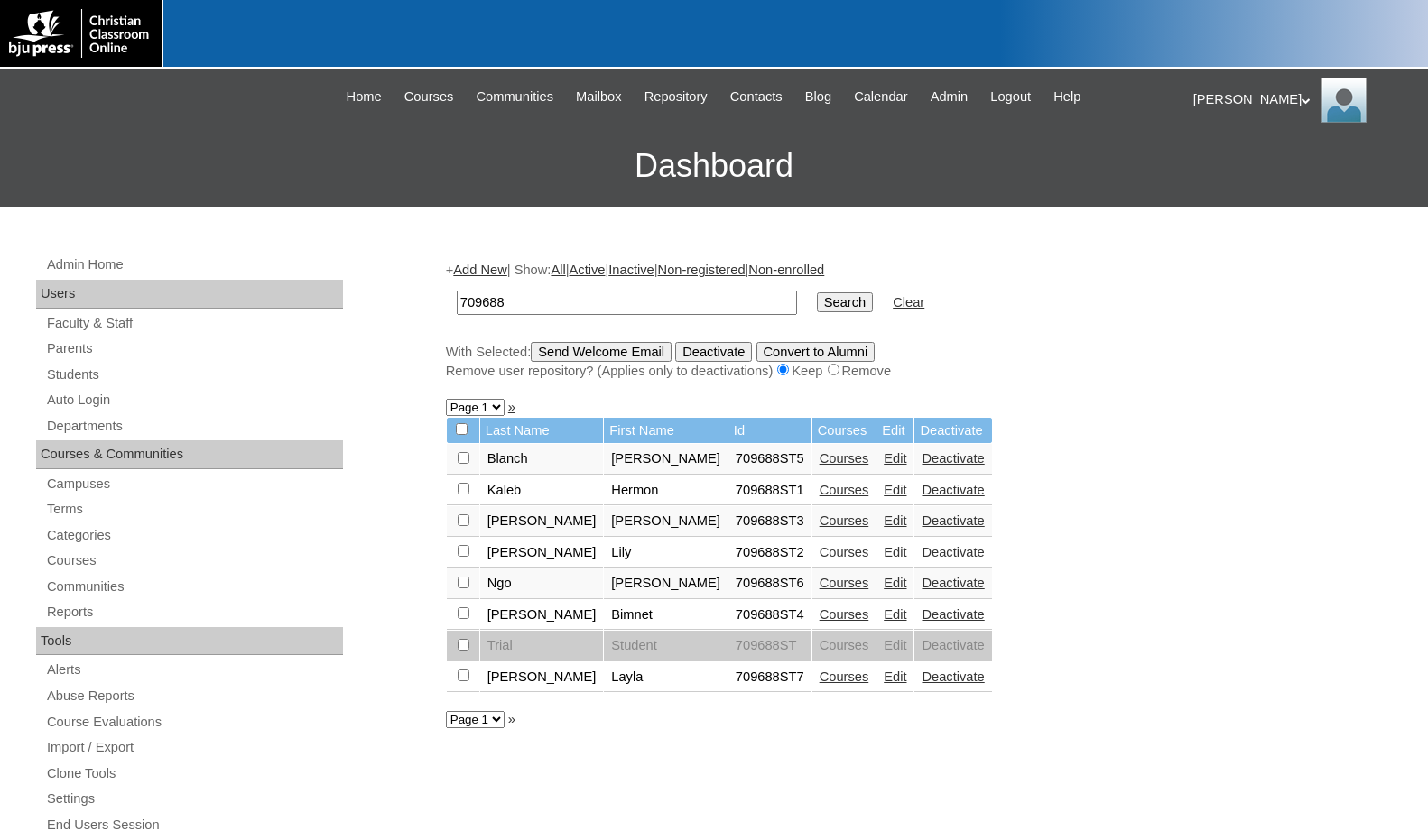
click at [884, 673] on link "Edit" at bounding box center [895, 676] width 22 height 15
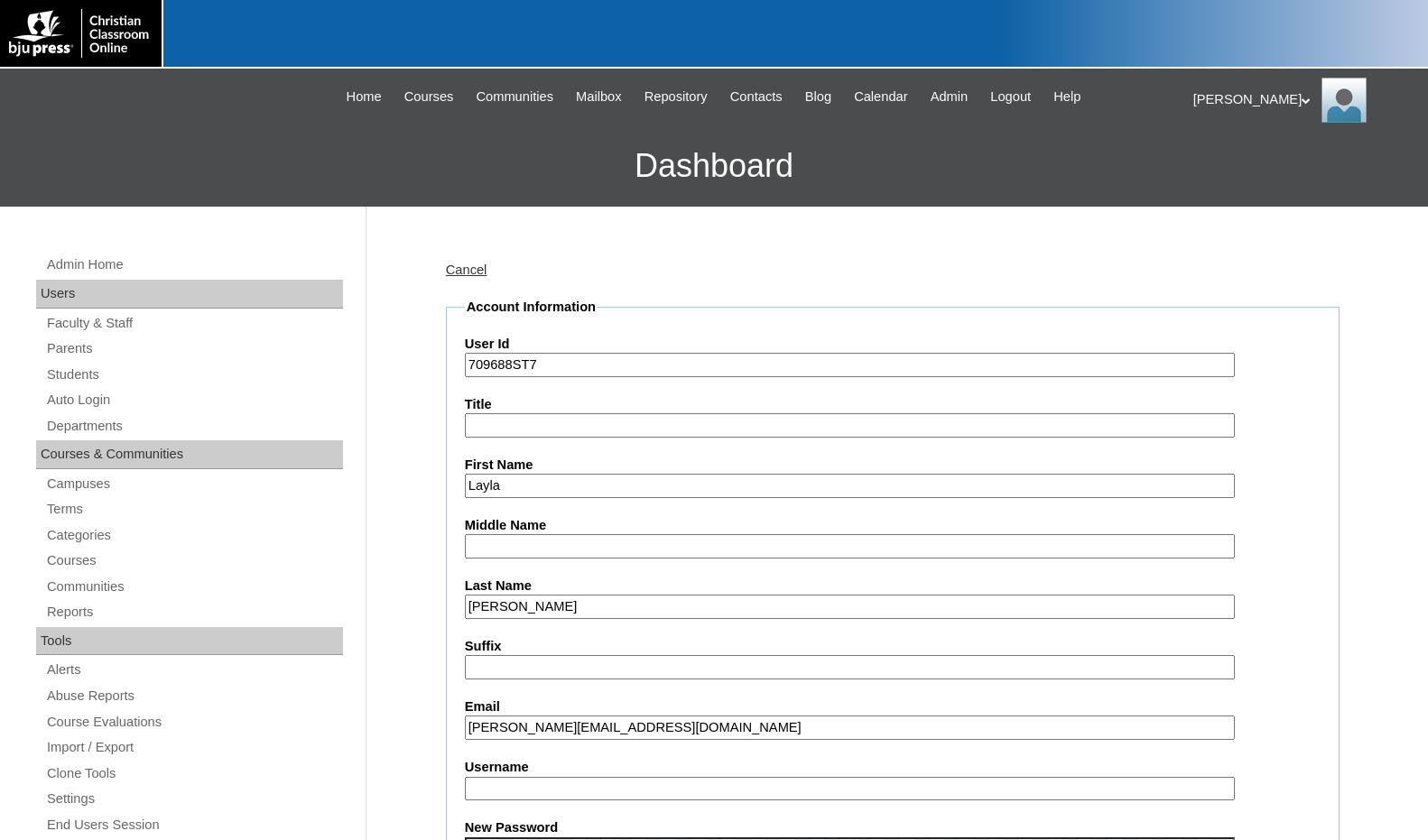
drag, startPoint x: 683, startPoint y: 723, endPoint x: 447, endPoint y: 719, distance: 236.0
paste input "[EMAIL_ADDRESS][DOMAIN_NAME]"
type input "[EMAIL_ADDRESS][DOMAIN_NAME]"
drag, startPoint x: 515, startPoint y: 368, endPoint x: 457, endPoint y: 367, distance: 58.0
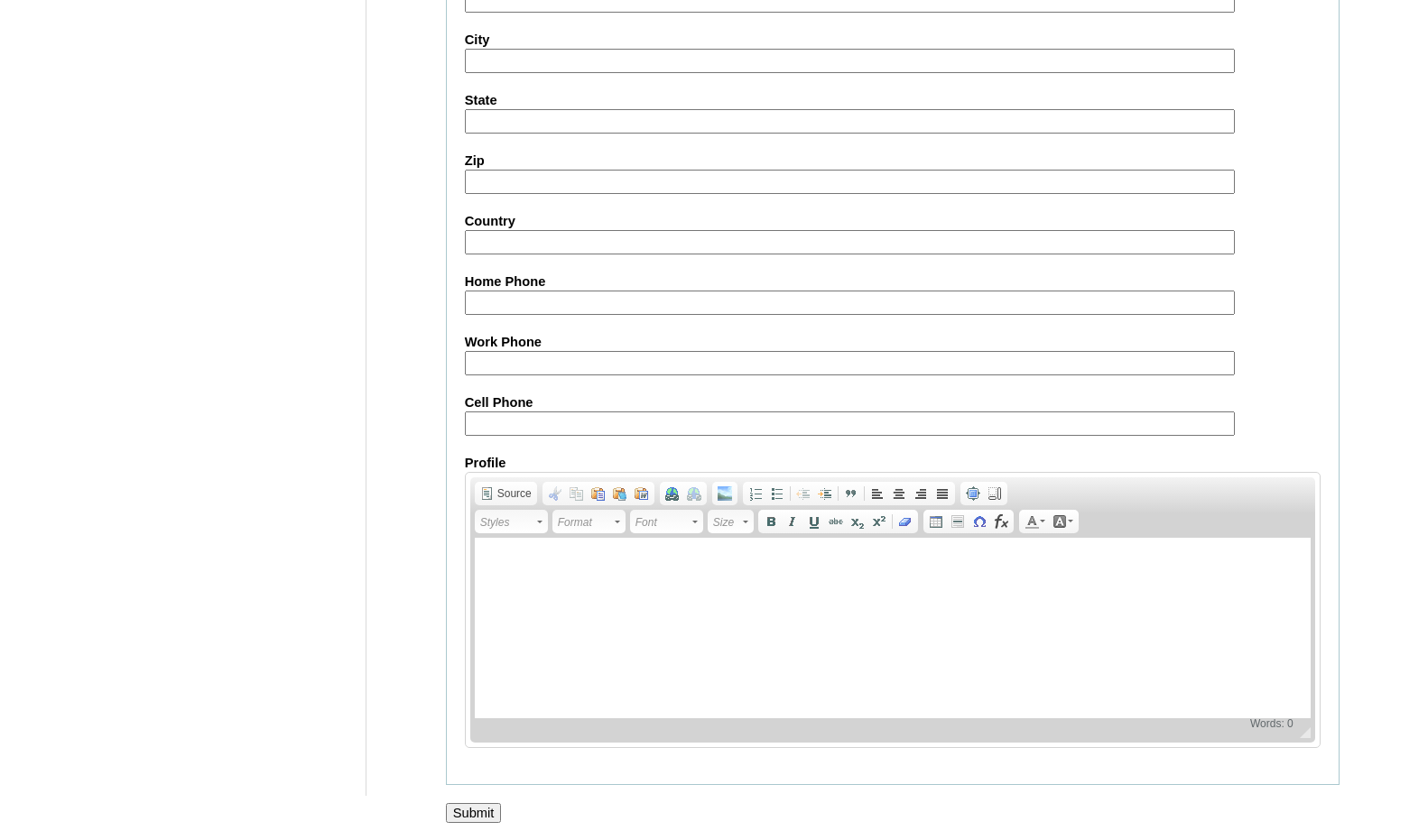
scroll to position [1910, 0]
click at [483, 811] on input "Submit" at bounding box center [474, 812] width 56 height 19
